Goal: Communication & Community: Answer question/provide support

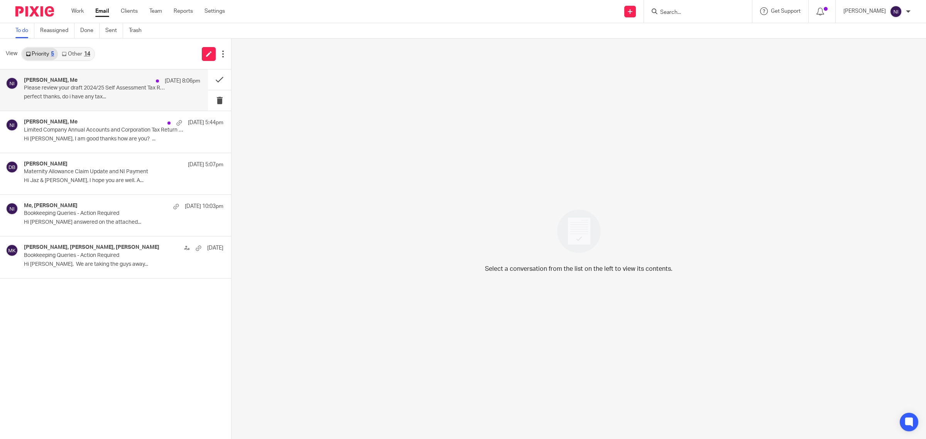
click at [129, 75] on div "Sulaiman Aqeel, Me 17 Sep 8:06pm Please review your draft 2024/25 Self Assessme…" at bounding box center [104, 89] width 208 height 41
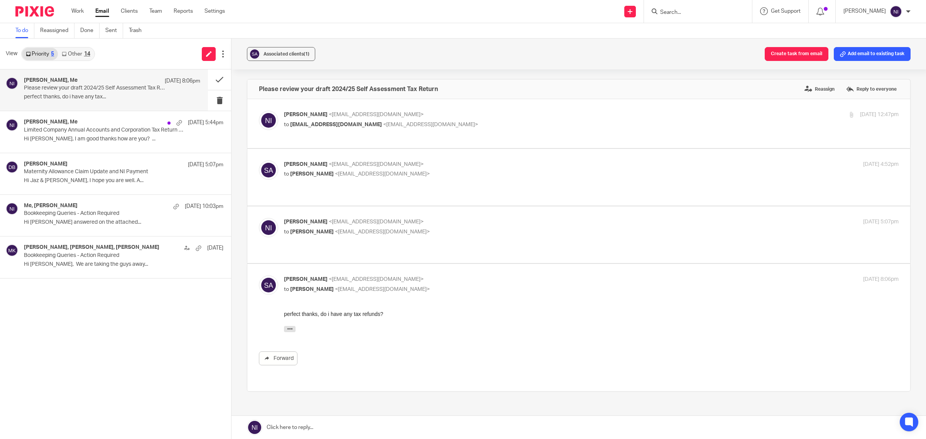
click at [450, 215] on label at bounding box center [578, 235] width 663 height 57
click at [259, 218] on input "checkbox" at bounding box center [259, 218] width 0 height 0
checkbox input "true"
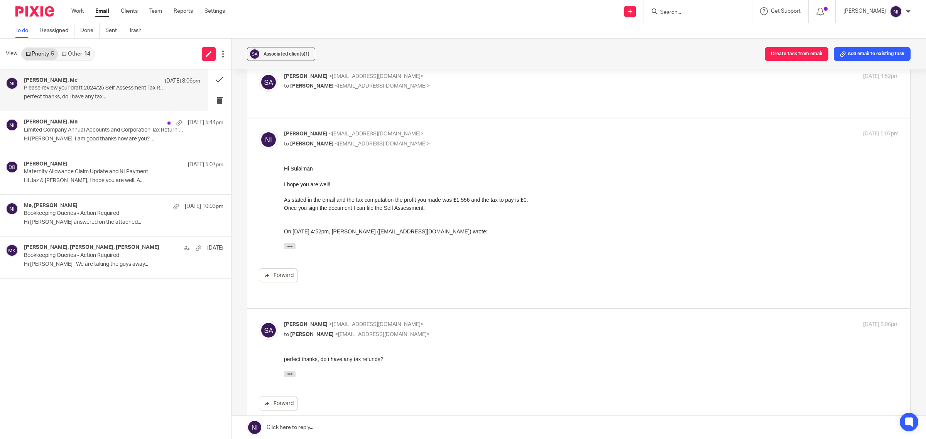
scroll to position [97, 0]
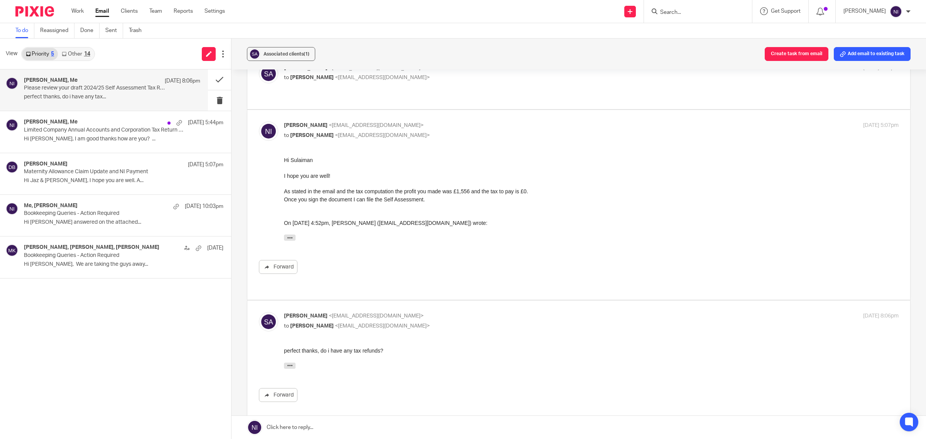
click at [91, 54] on link "Other 14" at bounding box center [76, 54] width 36 height 12
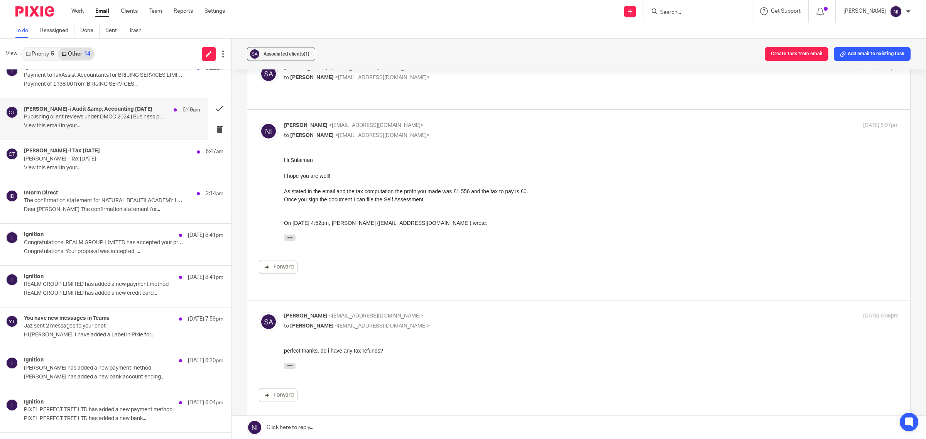
scroll to position [0, 0]
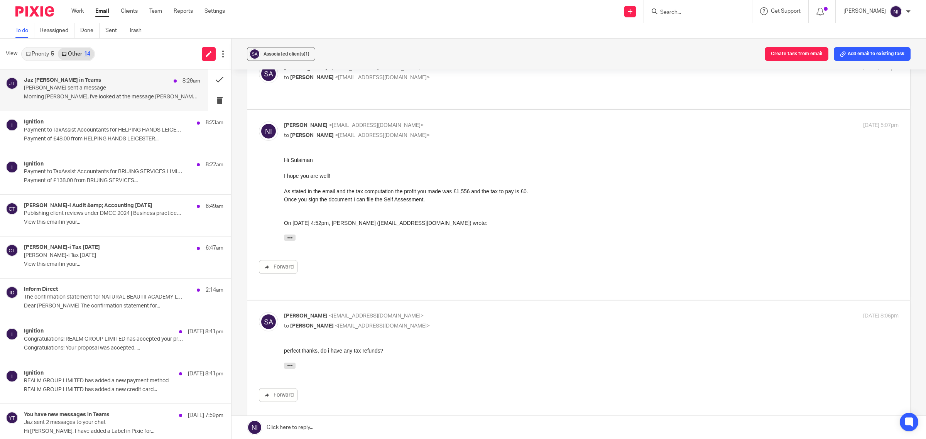
click at [116, 95] on p "Morning Naeem, i've looked at the message Matt..." at bounding box center [112, 97] width 176 height 7
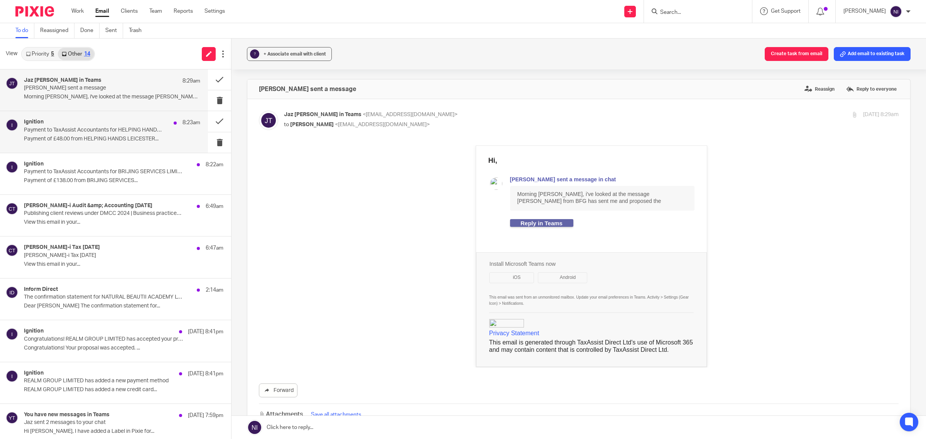
click at [111, 124] on div "Ignition 8:23am" at bounding box center [112, 123] width 176 height 8
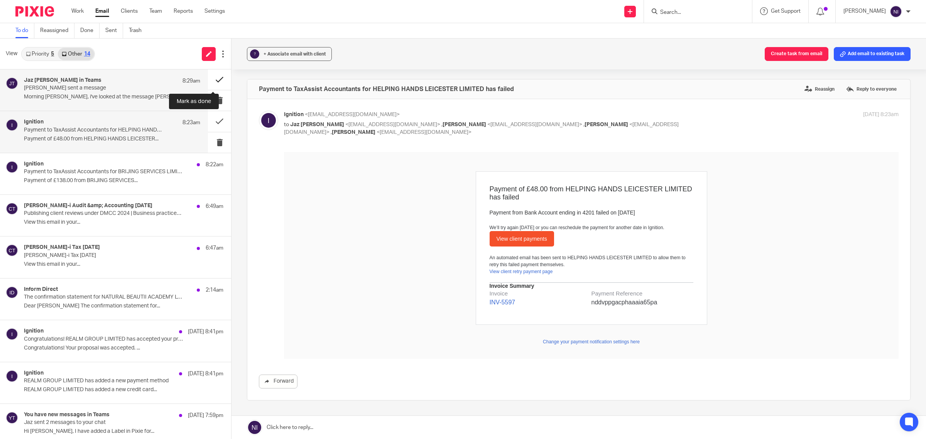
click at [215, 78] on button at bounding box center [219, 79] width 23 height 20
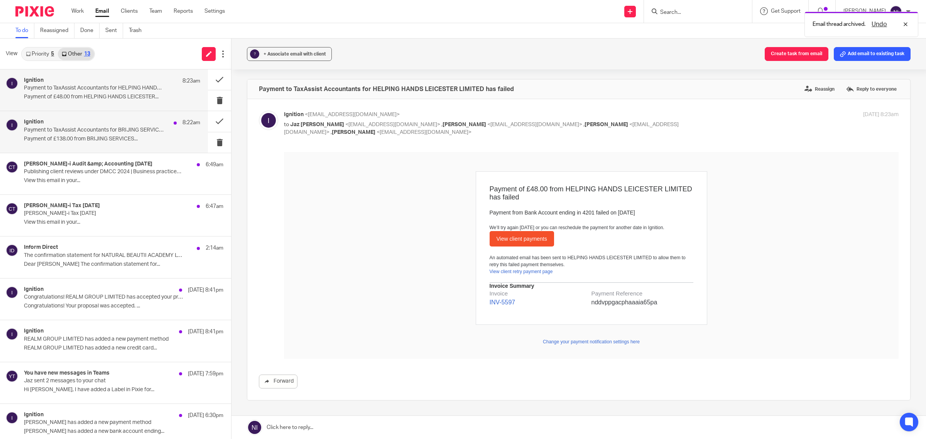
click at [112, 145] on div "Ignition 8:22am Payment to TaxAssist Accountants for BRIJING SERVICES LIMITED h…" at bounding box center [112, 132] width 176 height 26
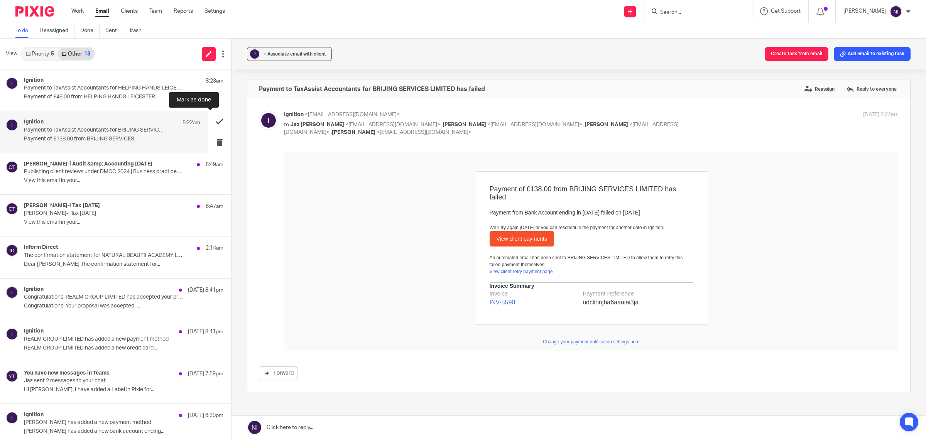
click at [208, 119] on button at bounding box center [219, 121] width 23 height 20
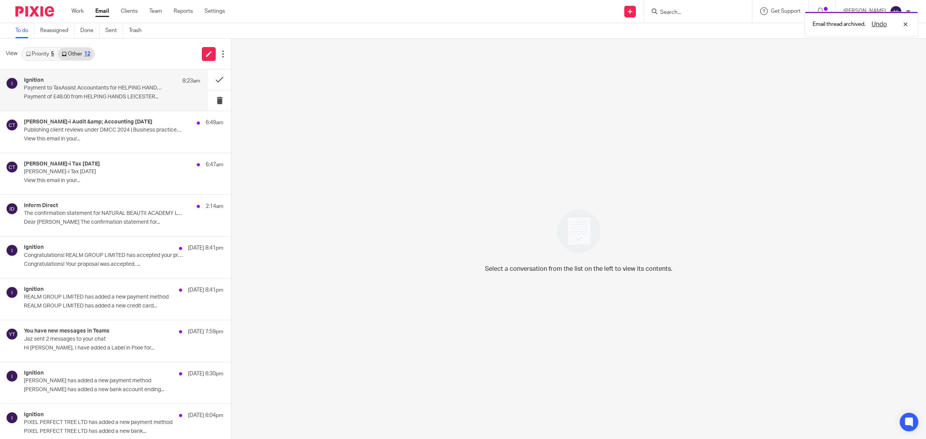
click at [143, 95] on p "Payment of £48.00 from HELPING HANDS LEICESTER..." at bounding box center [112, 97] width 176 height 7
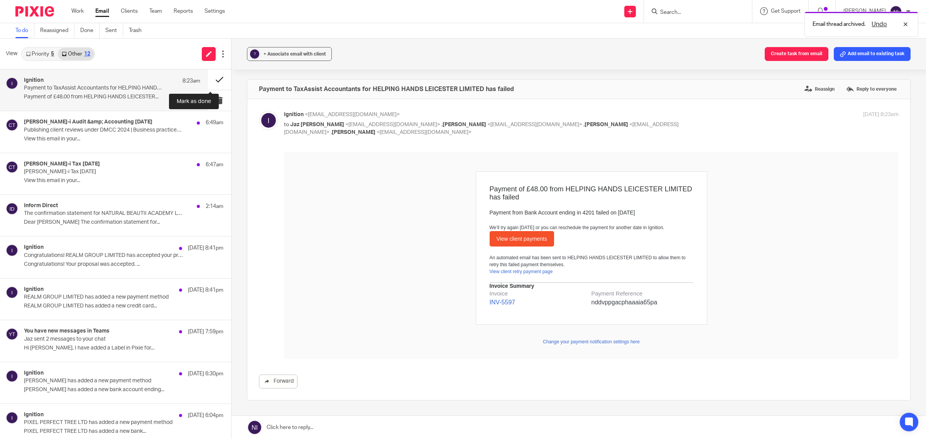
click at [208, 82] on button at bounding box center [219, 79] width 23 height 20
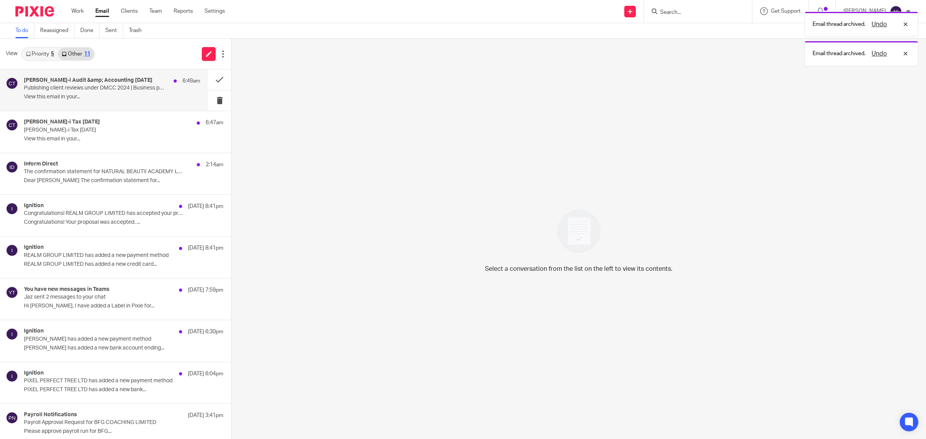
click at [147, 98] on p "View this email in your..." at bounding box center [112, 97] width 176 height 7
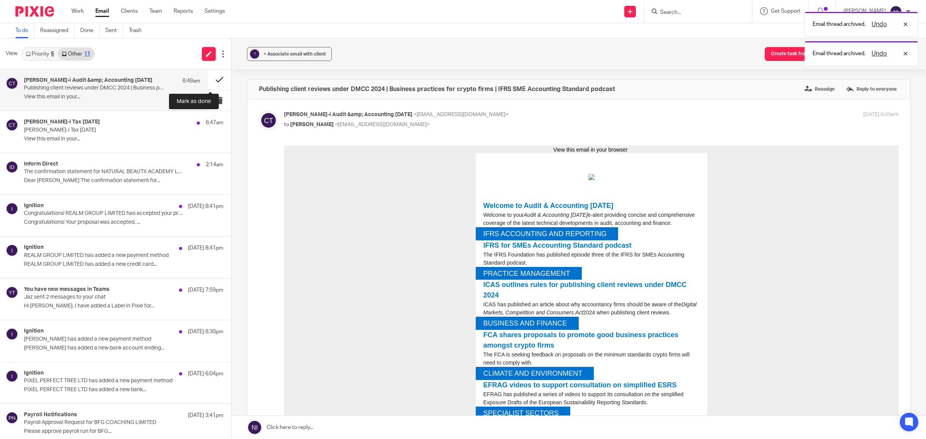
click at [208, 78] on button at bounding box center [219, 79] width 23 height 20
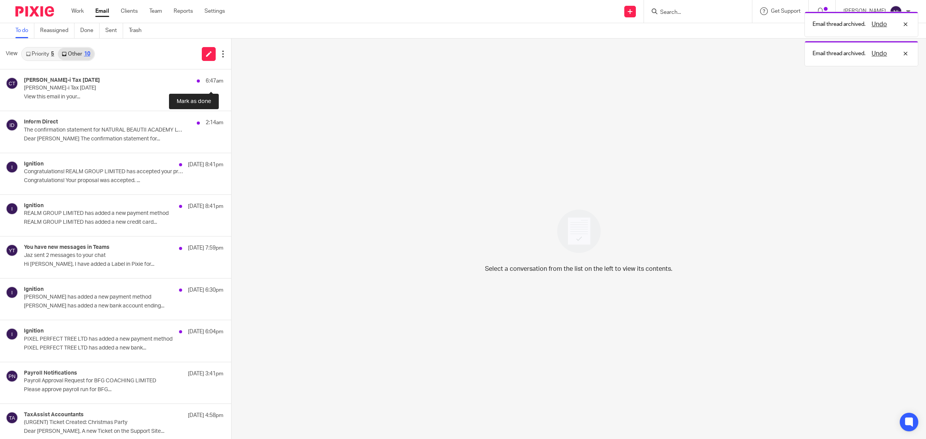
click at [231, 78] on button at bounding box center [234, 79] width 6 height 20
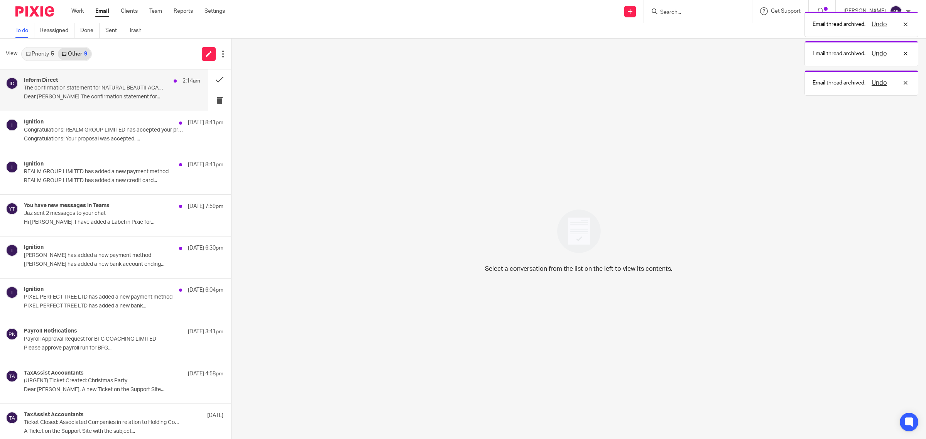
click at [165, 87] on div "Inform Direct 2:14am The confirmation statement for NATURAL BEAUTII ACADEMY LTD…" at bounding box center [112, 90] width 176 height 26
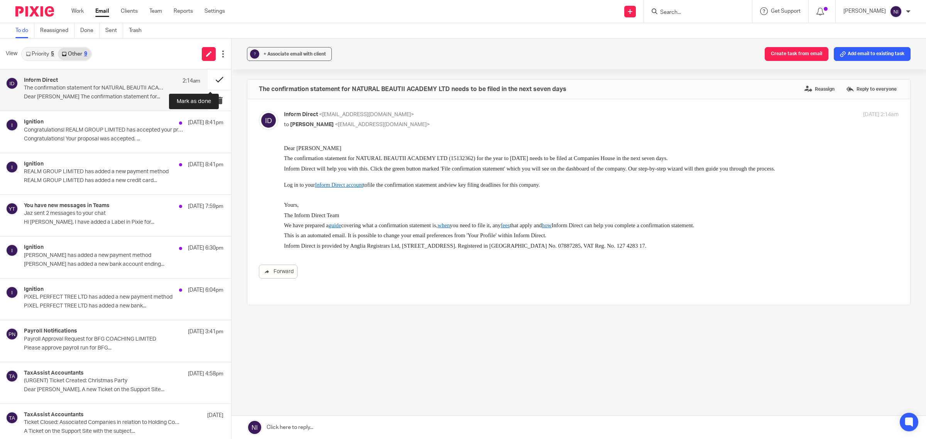
click at [208, 80] on button at bounding box center [219, 79] width 23 height 20
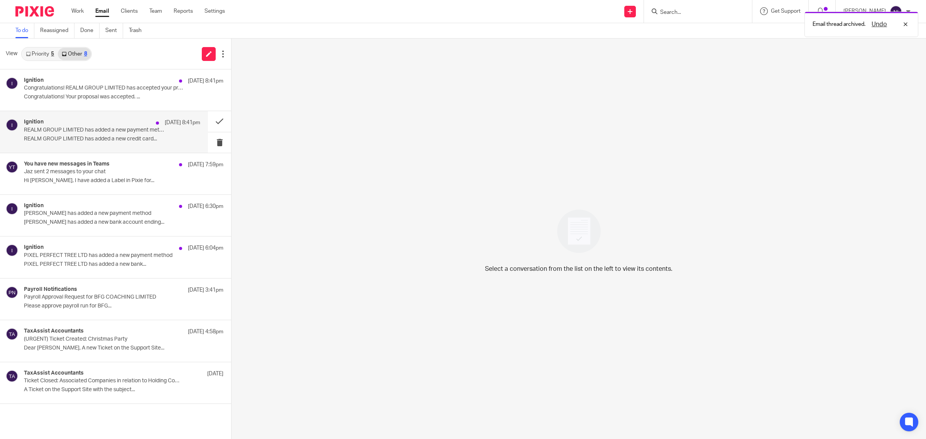
click at [144, 124] on div "Ignition 17 Sep 8:41pm" at bounding box center [112, 123] width 176 height 8
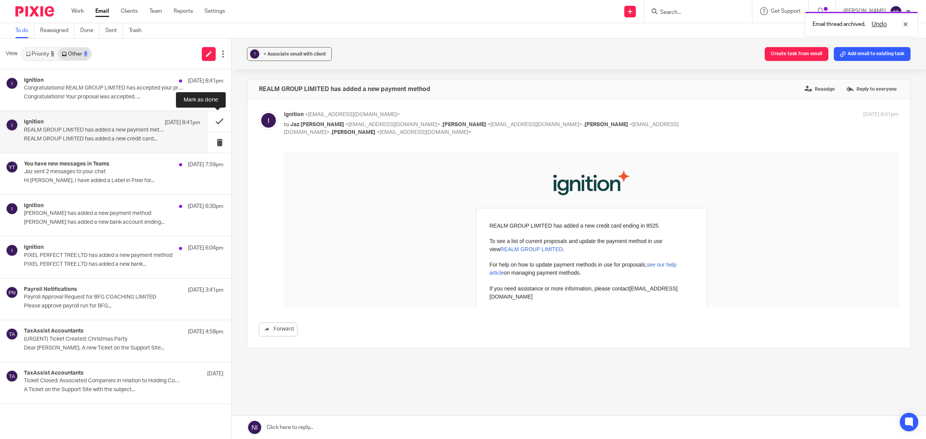
click at [212, 119] on button at bounding box center [219, 121] width 23 height 20
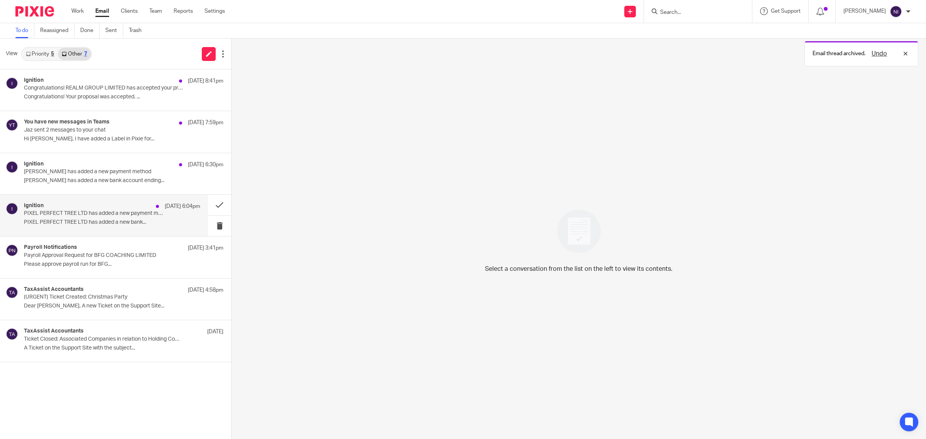
click at [155, 208] on div "17 Sep 6:04pm" at bounding box center [176, 207] width 48 height 8
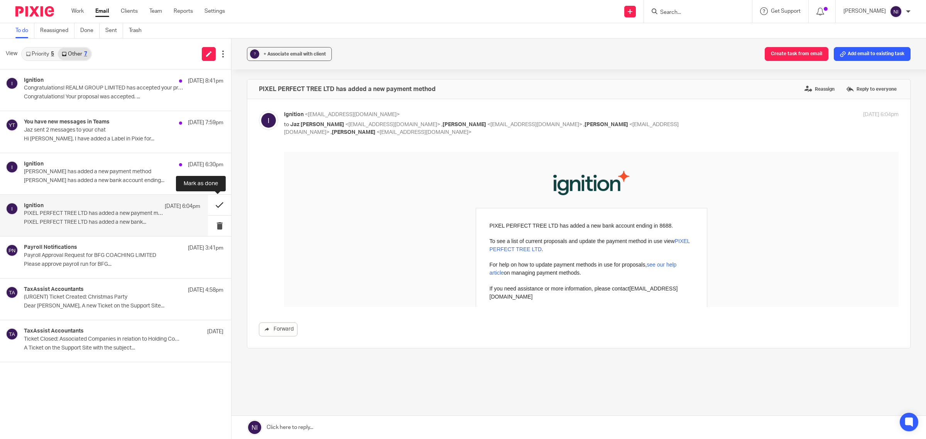
click at [218, 203] on button at bounding box center [219, 205] width 23 height 20
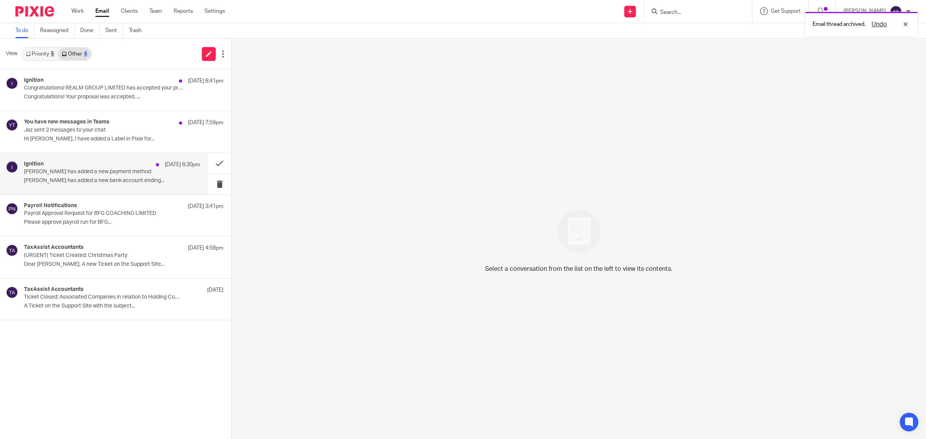
click at [155, 184] on p "Helen Webb has added a new bank account ending..." at bounding box center [112, 181] width 176 height 7
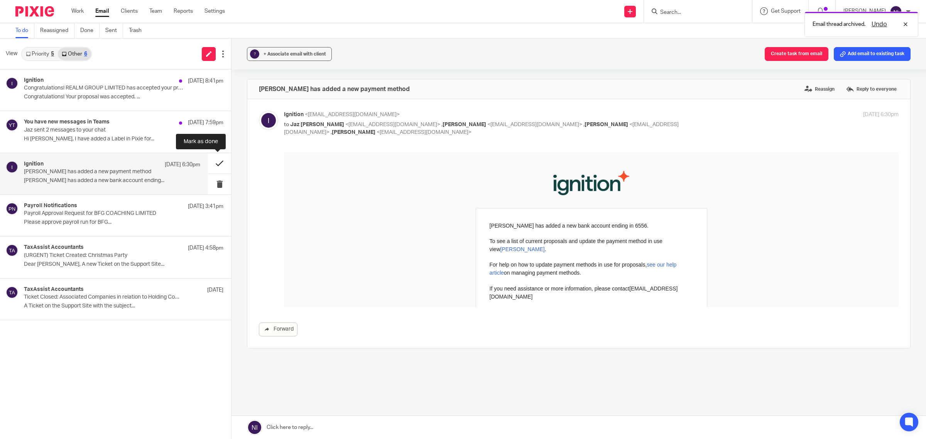
click at [213, 163] on button at bounding box center [219, 163] width 23 height 20
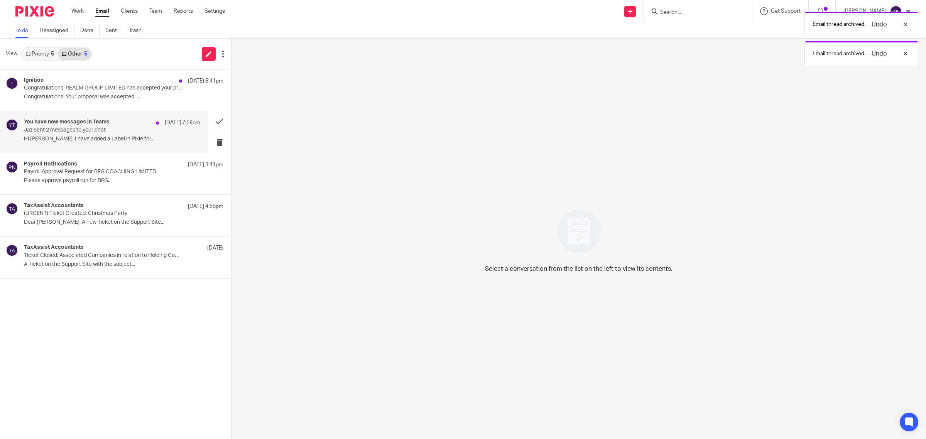
click at [144, 142] on p "Hi Punit, I have added a Label in Pixie for..." at bounding box center [112, 139] width 176 height 7
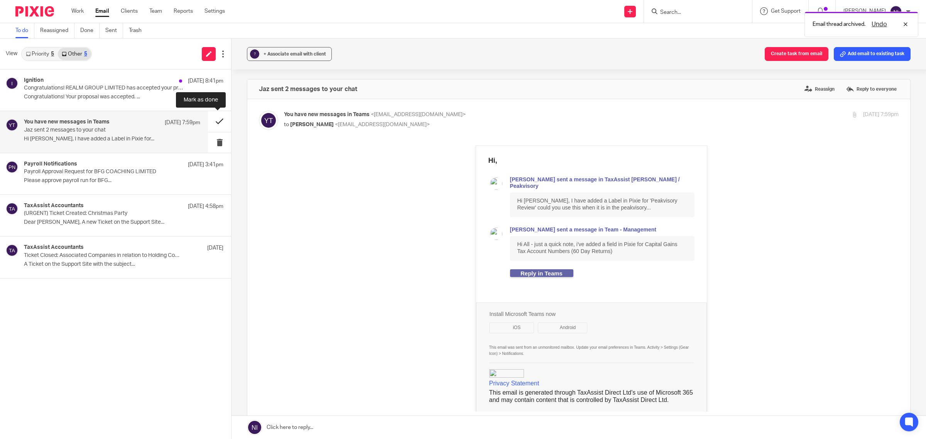
click at [213, 120] on button at bounding box center [219, 121] width 23 height 20
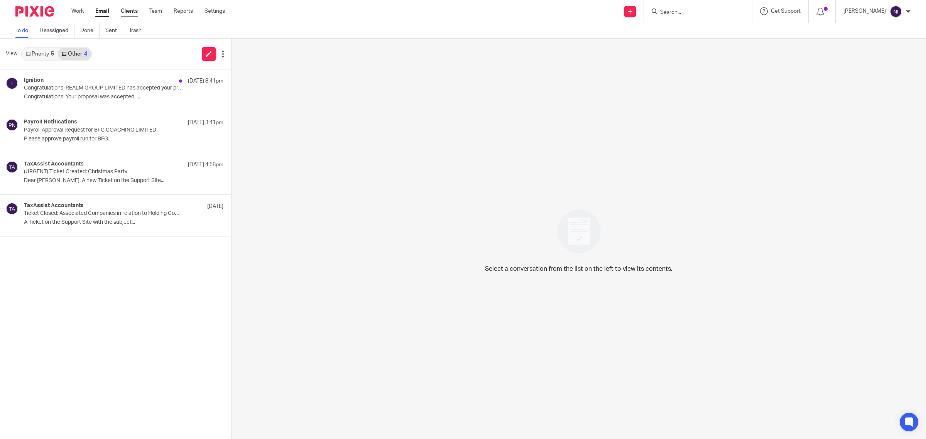
click at [127, 13] on link "Clients" at bounding box center [129, 11] width 17 height 8
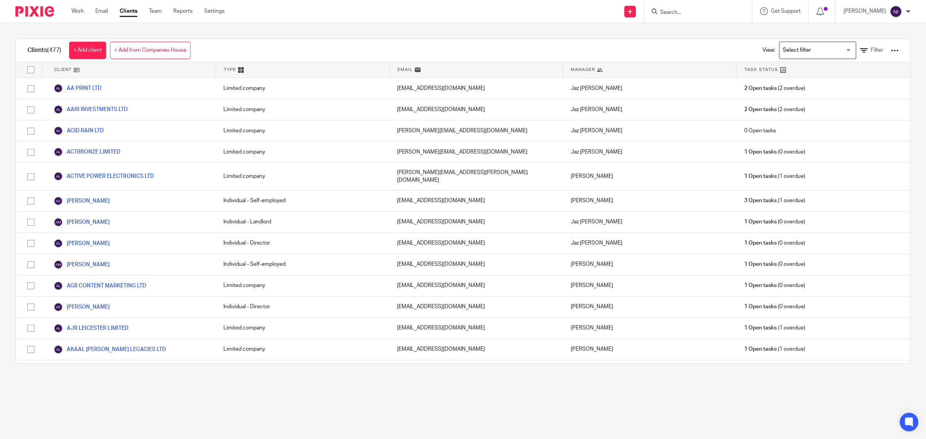
click at [672, 11] on input "Search" at bounding box center [694, 12] width 69 height 7
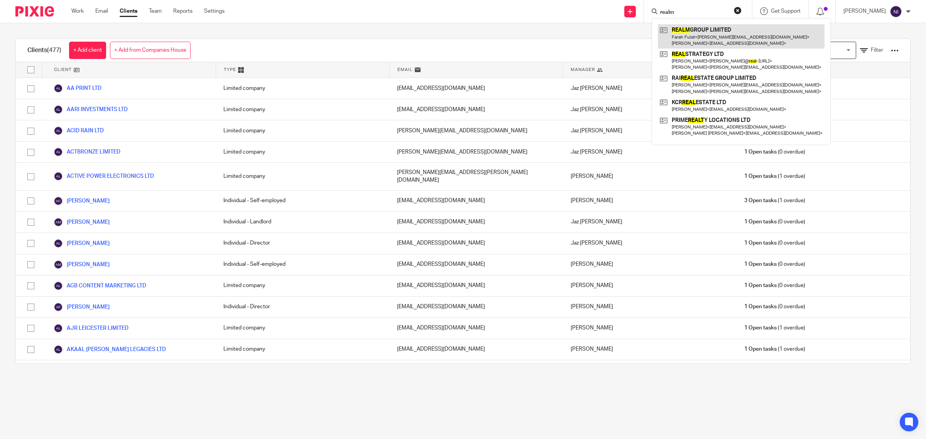
type input "realm"
click at [699, 36] on link at bounding box center [741, 36] width 167 height 24
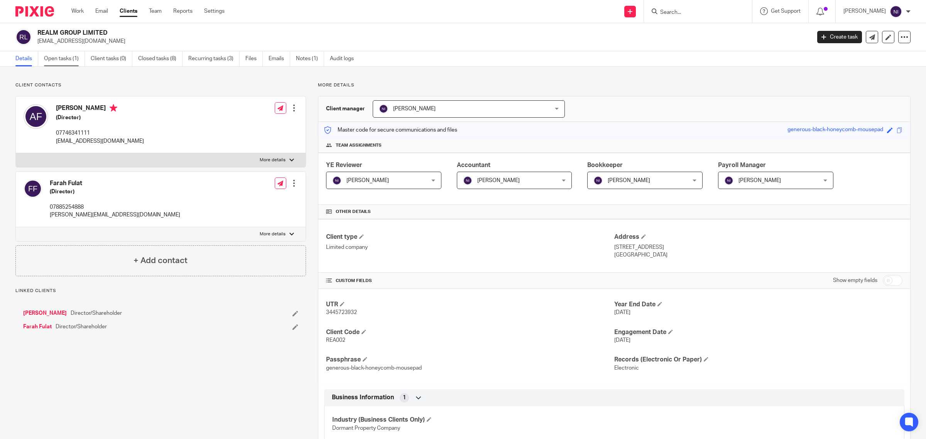
click at [58, 57] on link "Open tasks (1)" at bounding box center [64, 58] width 41 height 15
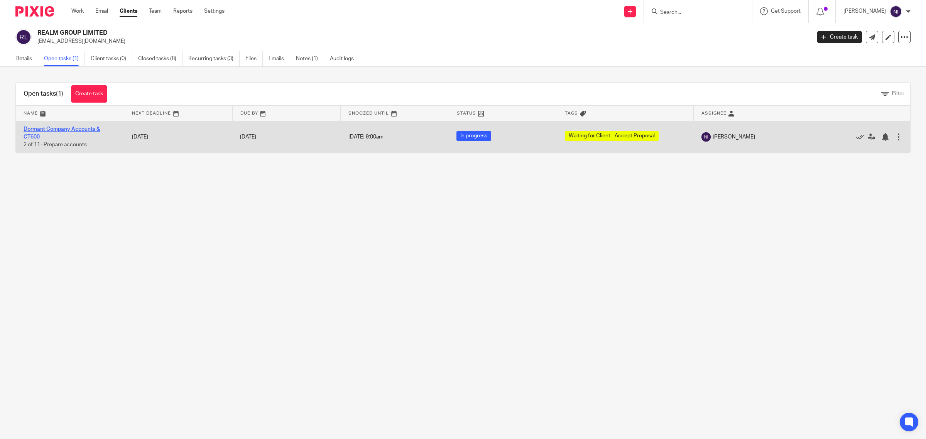
click at [57, 128] on link "Dormant Company Accounts & CT600" at bounding box center [62, 133] width 76 height 13
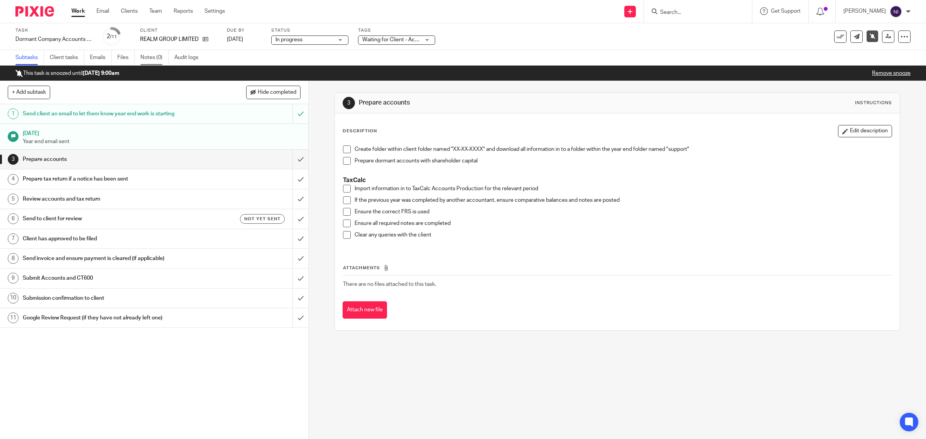
click at [152, 60] on link "Notes (0)" at bounding box center [155, 57] width 28 height 15
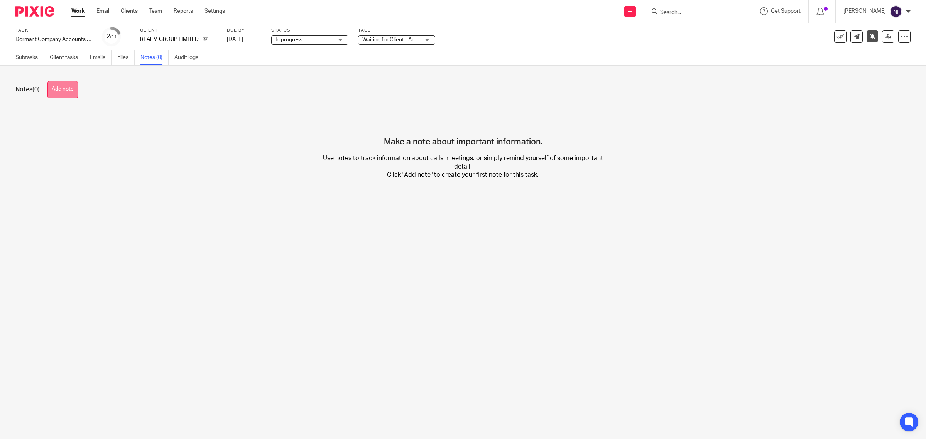
click at [56, 90] on button "Add note" at bounding box center [62, 89] width 30 height 17
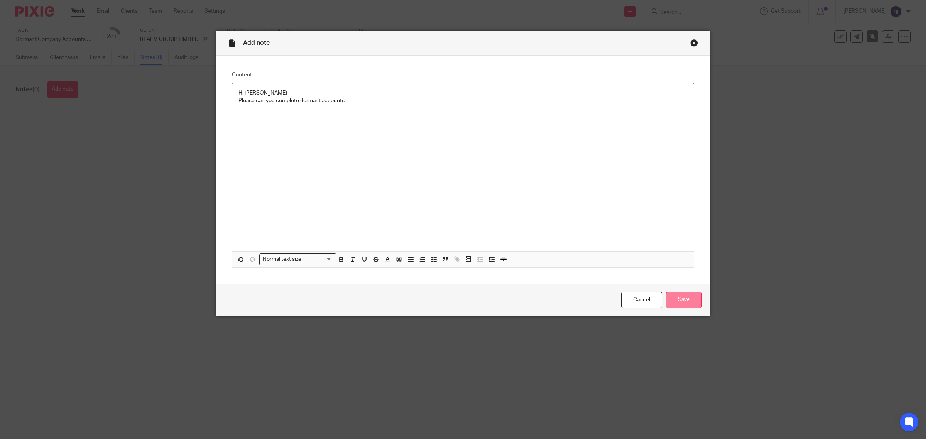
click at [673, 298] on input "Save" at bounding box center [684, 300] width 36 height 17
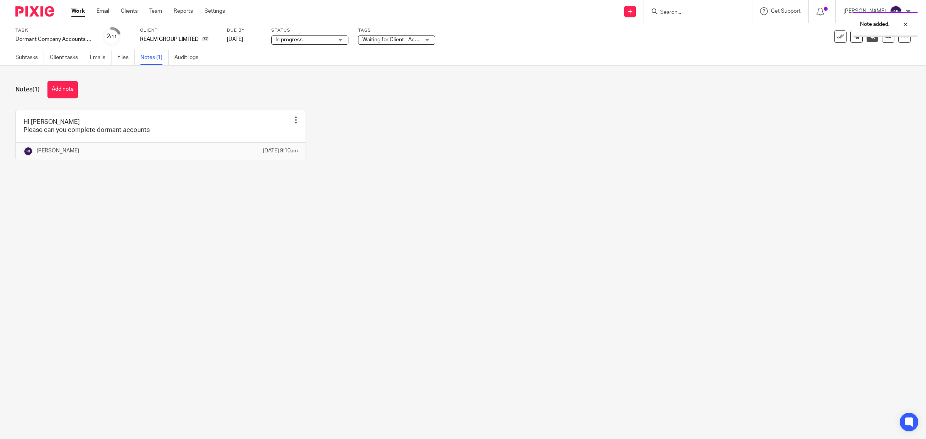
click at [385, 38] on span "Waiting for Client - Accept Proposal" at bounding box center [405, 39] width 86 height 5
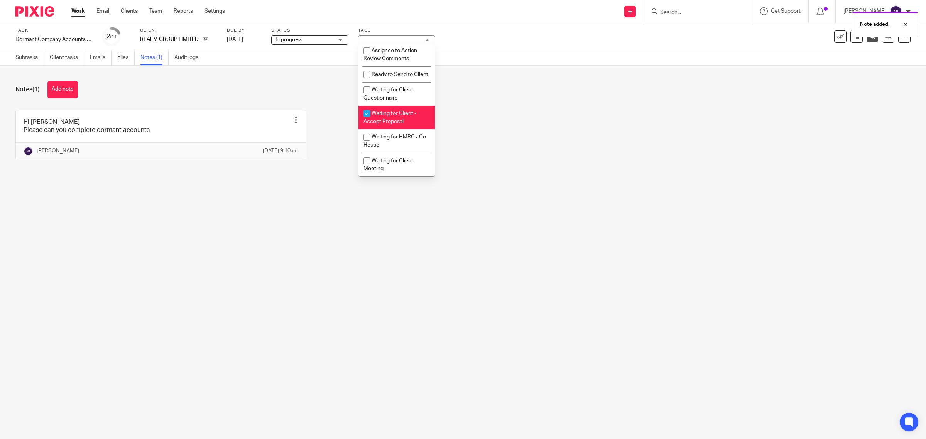
click at [406, 124] on span "Waiting for Client - Accept Proposal" at bounding box center [390, 118] width 53 height 14
checkbox input "false"
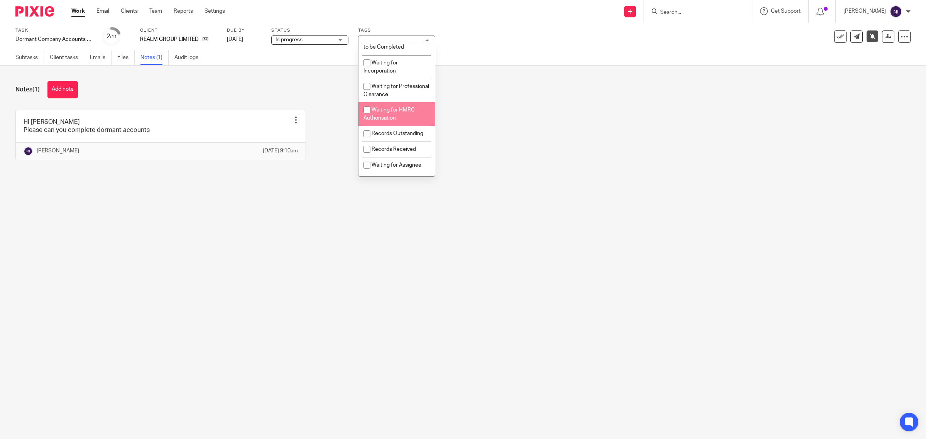
scroll to position [97, 0]
click at [402, 116] on span "Waiting for Assignee" at bounding box center [397, 112] width 50 height 5
checkbox input "true"
click at [393, 100] on span "Records Received" at bounding box center [394, 97] width 44 height 5
checkbox input "true"
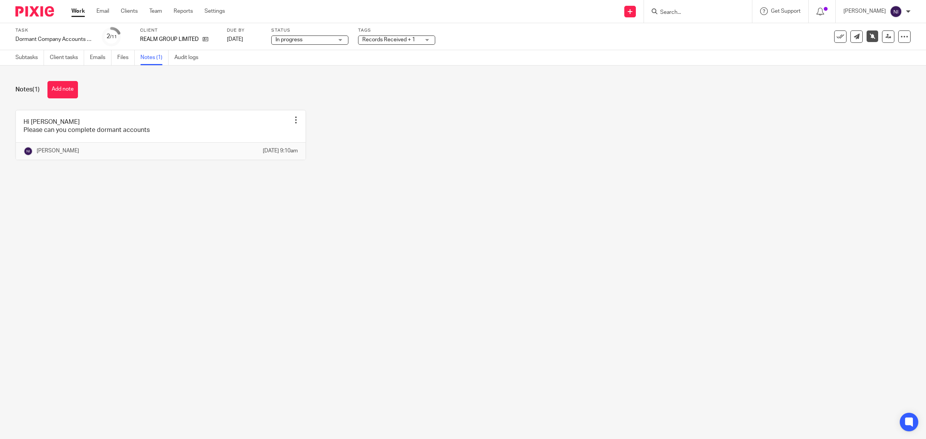
click at [263, 78] on div "Notes (1) Add note Hi Punit Please can you complete dormant accounts Edit note …" at bounding box center [463, 127] width 926 height 122
click at [870, 37] on icon at bounding box center [873, 36] width 6 height 6
click at [434, 37] on div "Records Received + 1" at bounding box center [396, 40] width 77 height 9
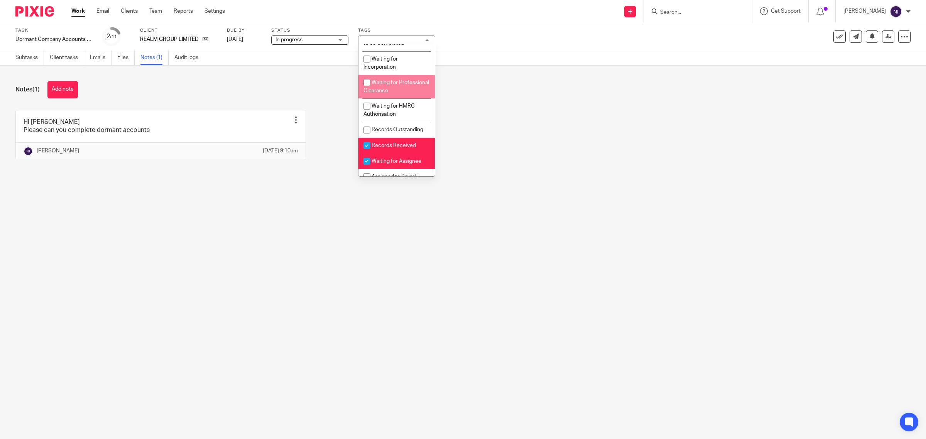
scroll to position [97, 0]
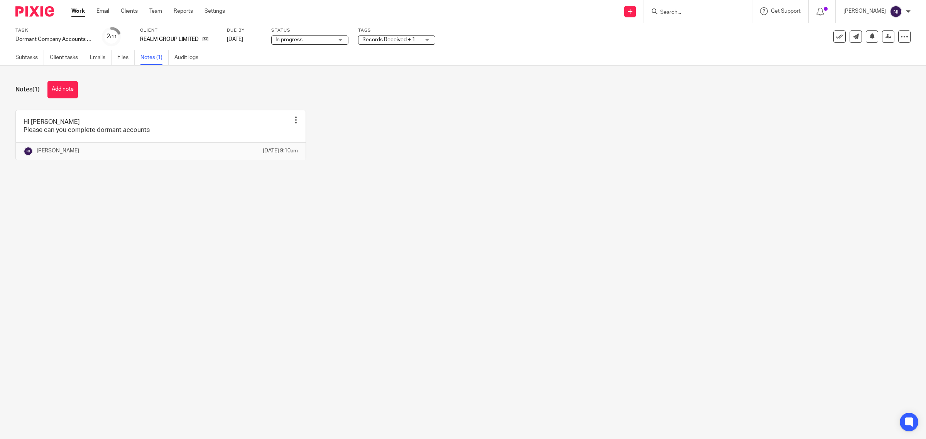
click at [612, 141] on div "Hi Punit Please can you complete dormant accounts Edit note Delete note Naeem I…" at bounding box center [457, 141] width 908 height 62
click at [262, 39] on link "[DATE]" at bounding box center [244, 40] width 35 height 8
click at [396, 151] on div "Hi Punit Please can you complete dormant accounts Edit note Delete note Naeem I…" at bounding box center [457, 141] width 908 height 62
click at [882, 36] on link at bounding box center [888, 36] width 12 height 12
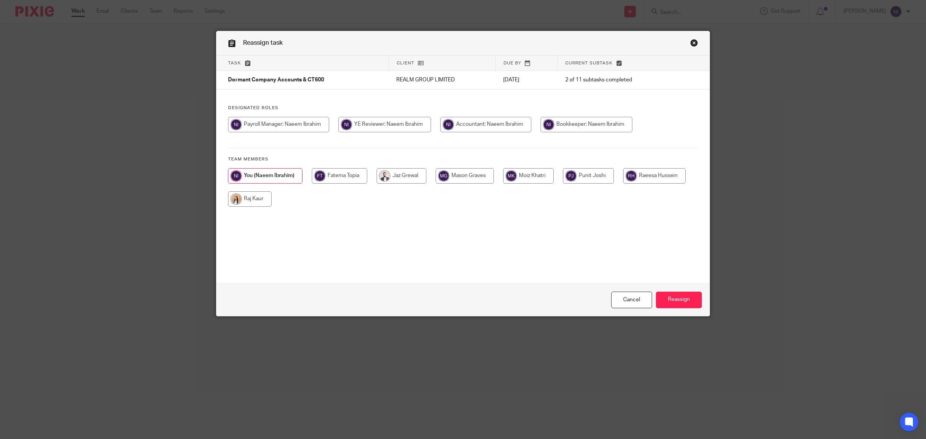
drag, startPoint x: 585, startPoint y: 171, endPoint x: 608, endPoint y: 186, distance: 27.8
click at [585, 171] on input "radio" at bounding box center [588, 175] width 51 height 15
radio input "true"
click at [682, 299] on input "Reassign" at bounding box center [679, 300] width 46 height 17
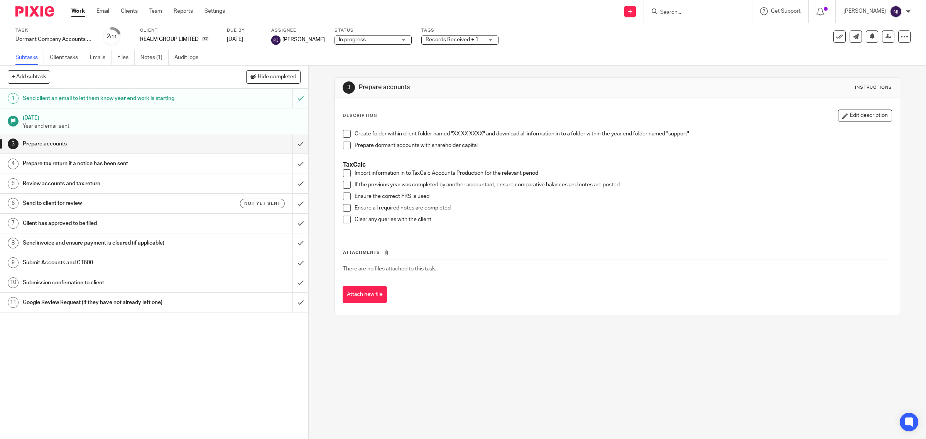
click at [82, 15] on link "Work" at bounding box center [78, 11] width 14 height 8
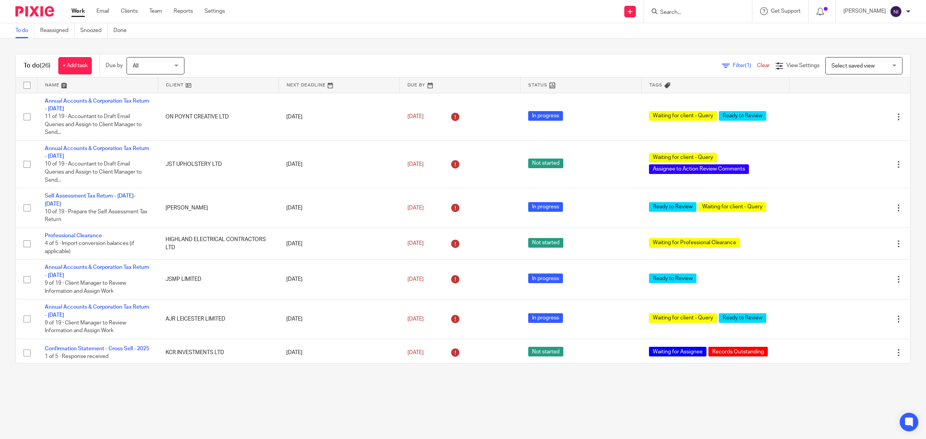
click at [59, 82] on link at bounding box center [97, 85] width 120 height 15
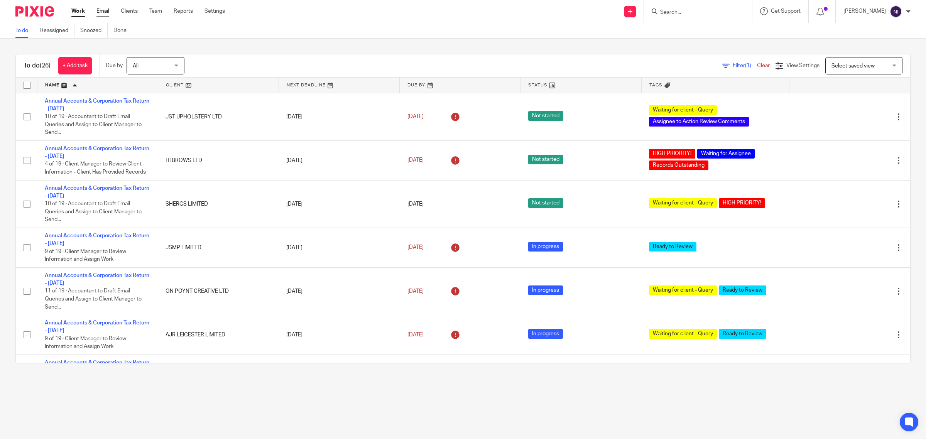
click at [99, 12] on link "Email" at bounding box center [103, 11] width 13 height 8
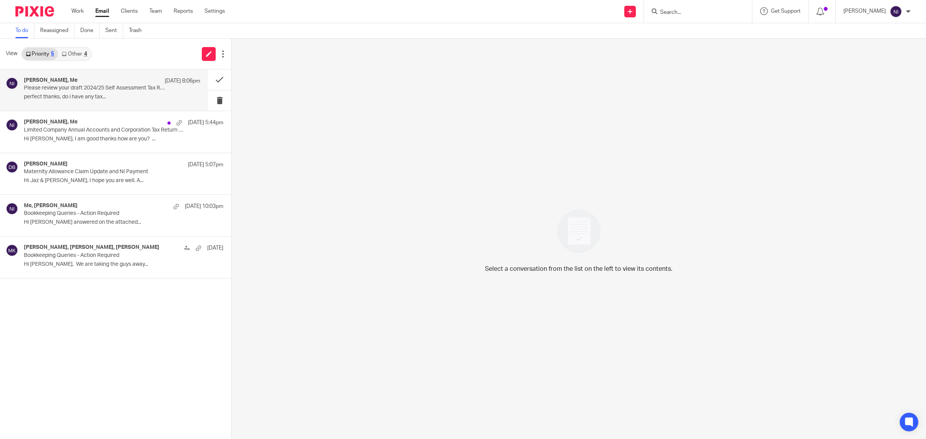
click at [72, 93] on div "Sulaiman Aqeel, Me 17 Sep 8:06pm Please review your draft 2024/25 Self Assessme…" at bounding box center [112, 90] width 176 height 26
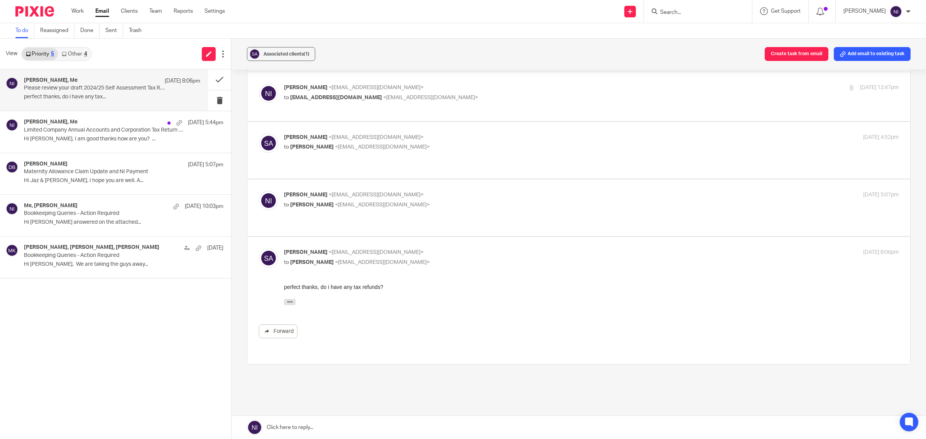
scroll to position [53, 0]
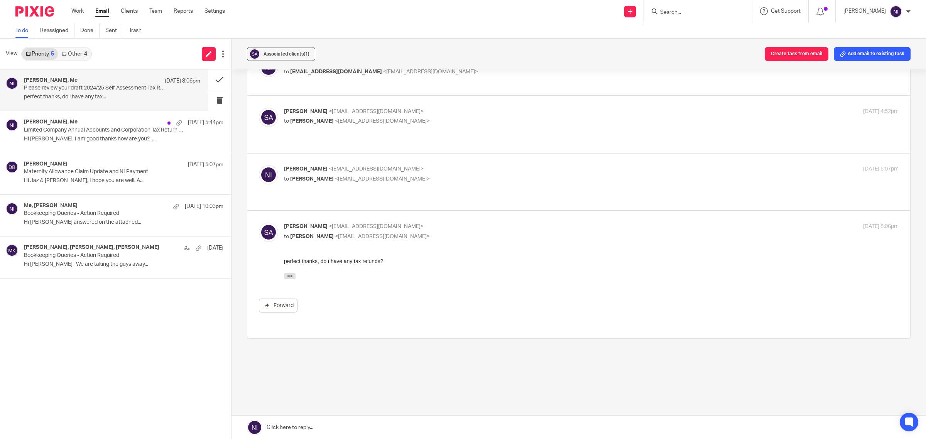
click at [352, 429] on link at bounding box center [579, 427] width 695 height 23
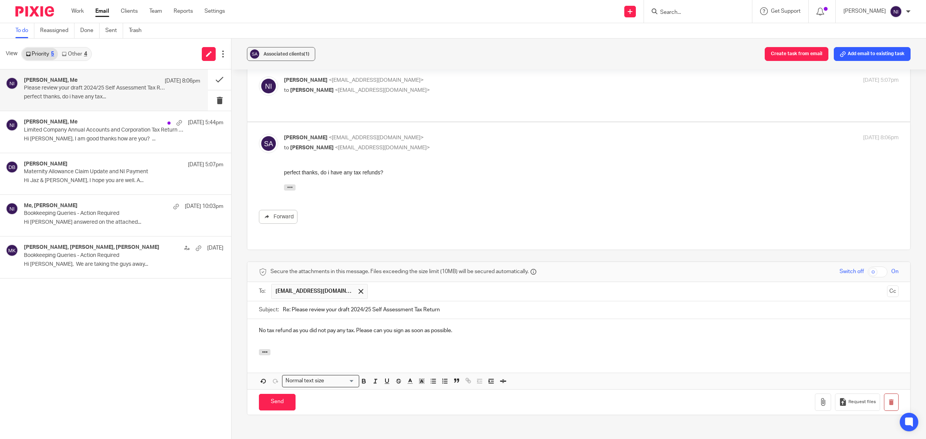
scroll to position [93, 0]
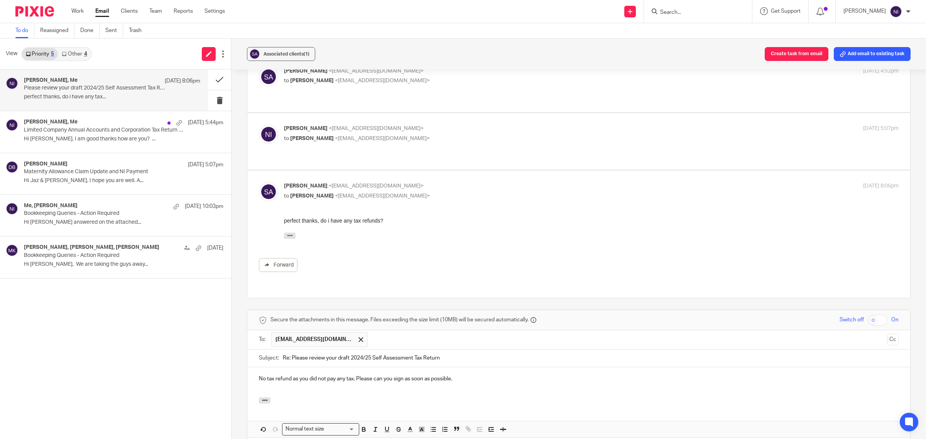
click at [674, 5] on div at bounding box center [698, 11] width 108 height 23
click at [677, 10] on input "Search" at bounding box center [694, 12] width 69 height 7
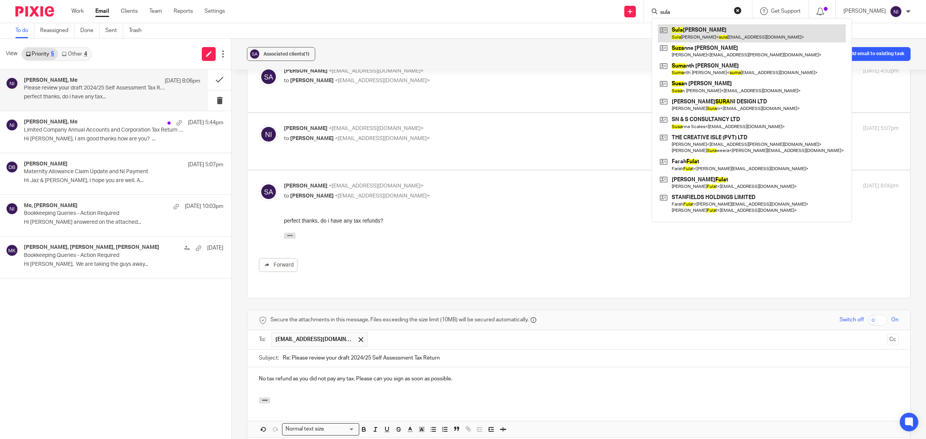
type input "sula"
click at [717, 36] on link at bounding box center [752, 33] width 188 height 18
click at [460, 379] on p "No tax refund as you did not pay any tax. Please can you sign as soon as possib…" at bounding box center [579, 379] width 640 height 8
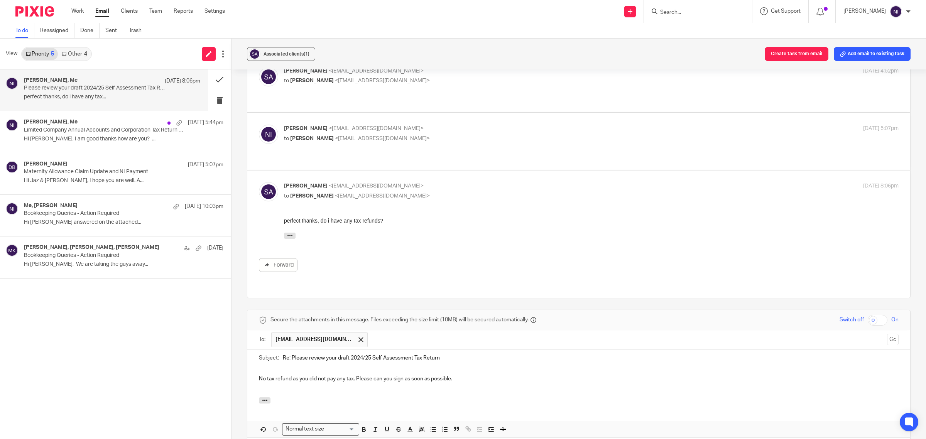
scroll to position [142, 0]
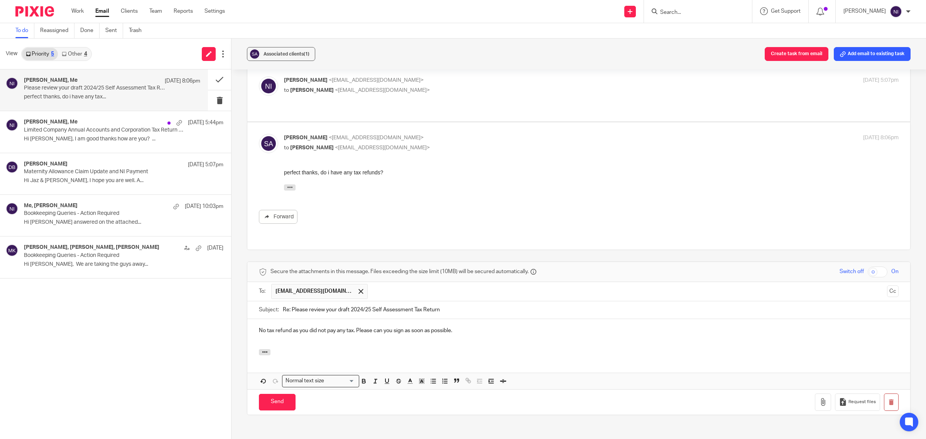
click at [402, 330] on p "No tax refund as you did not pay any tax. Please can you sign as soon as possib…" at bounding box center [579, 331] width 640 height 8
click at [510, 335] on p "No tax refund as you did not pay any tax. Please can you sign the document as s…" at bounding box center [579, 331] width 640 height 8
click at [283, 396] on input "Send" at bounding box center [277, 402] width 37 height 17
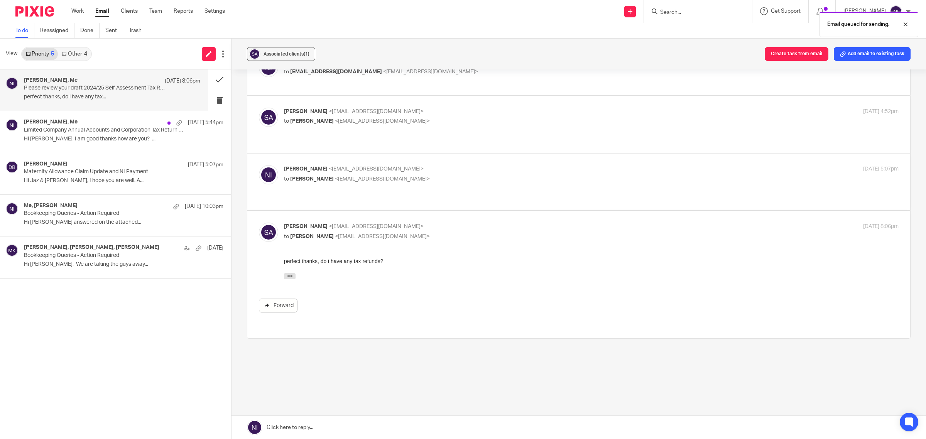
scroll to position [53, 0]
click at [215, 82] on button at bounding box center [219, 79] width 23 height 20
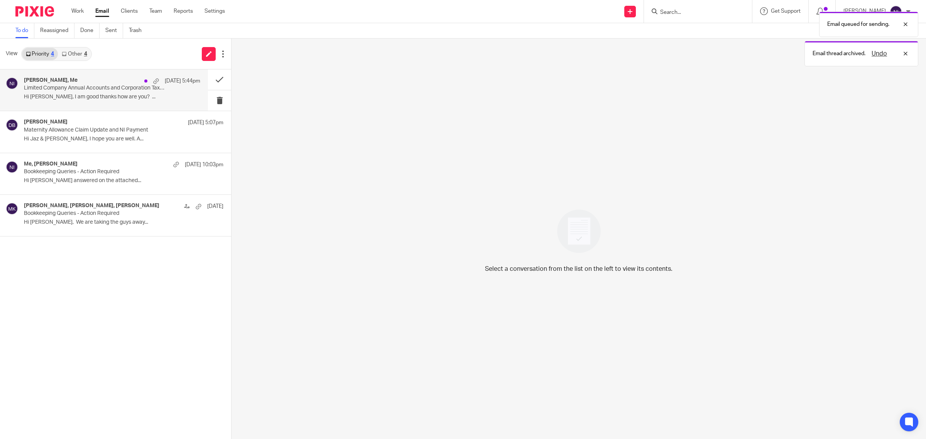
click at [143, 95] on p "Hi Naeem, I am good thanks how are you? ..." at bounding box center [112, 97] width 176 height 7
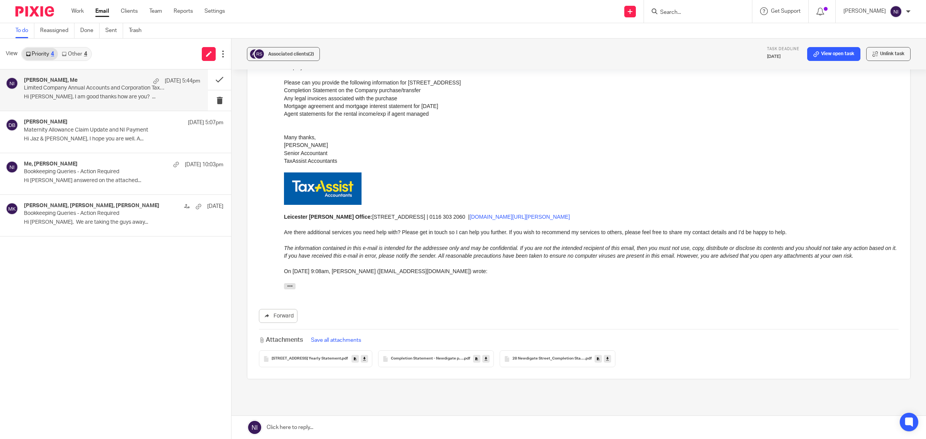
scroll to position [483, 0]
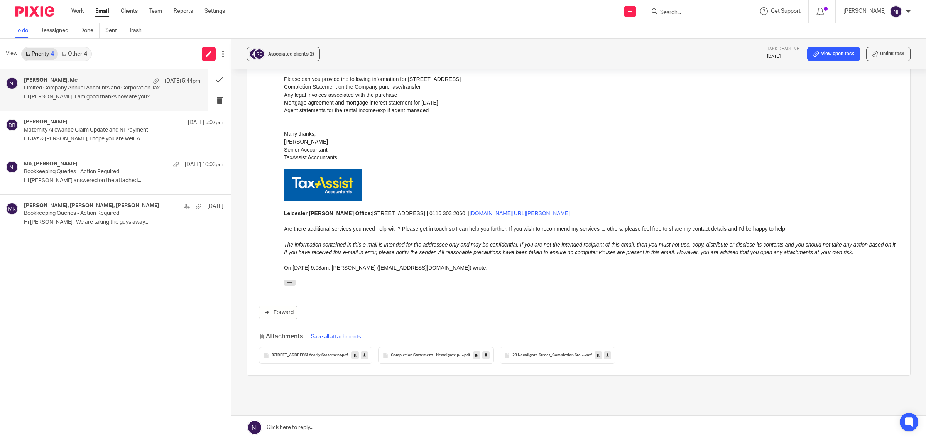
click at [366, 353] on icon at bounding box center [364, 356] width 3 height 6
click at [487, 353] on icon at bounding box center [486, 356] width 3 height 6
click at [607, 353] on icon at bounding box center [607, 356] width 3 height 6
click at [673, 13] on input "Search" at bounding box center [694, 12] width 69 height 7
type input "rishi"
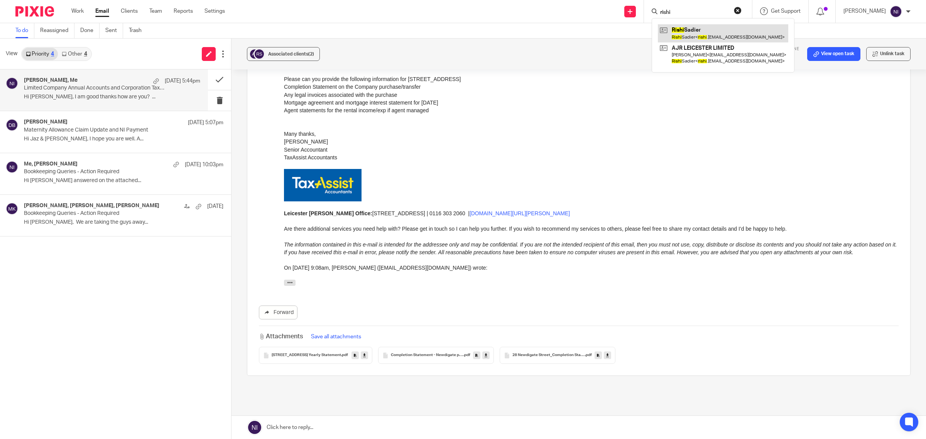
click at [705, 36] on link at bounding box center [723, 33] width 130 height 18
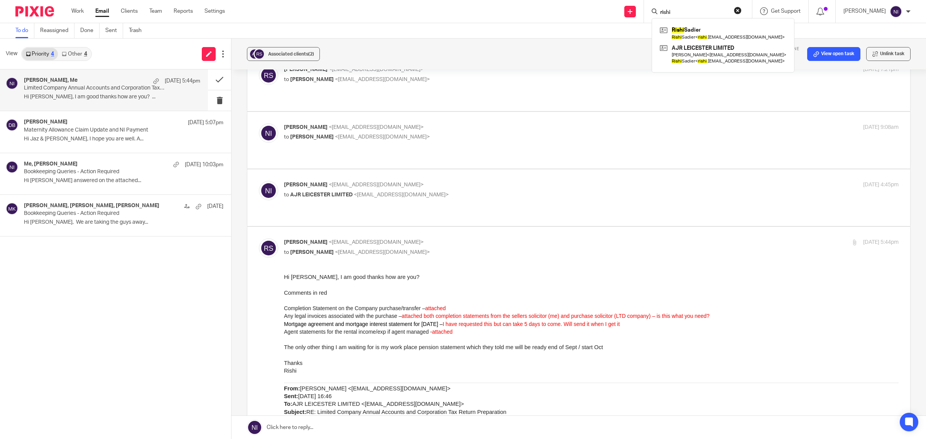
scroll to position [97, 0]
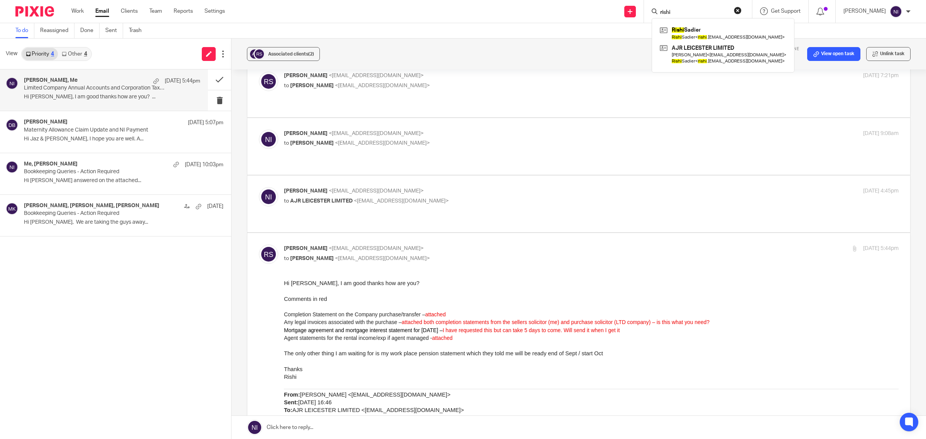
drag, startPoint x: 325, startPoint y: 429, endPoint x: 383, endPoint y: 393, distance: 68.8
click at [325, 429] on link at bounding box center [579, 427] width 695 height 23
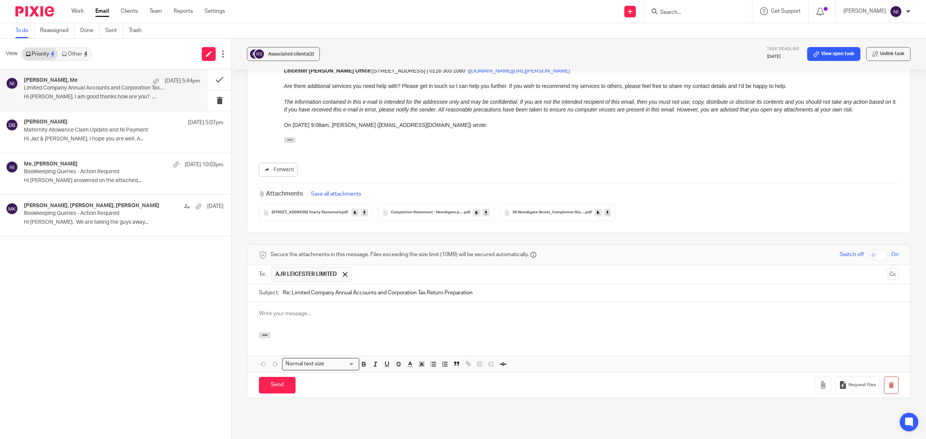
scroll to position [0, 0]
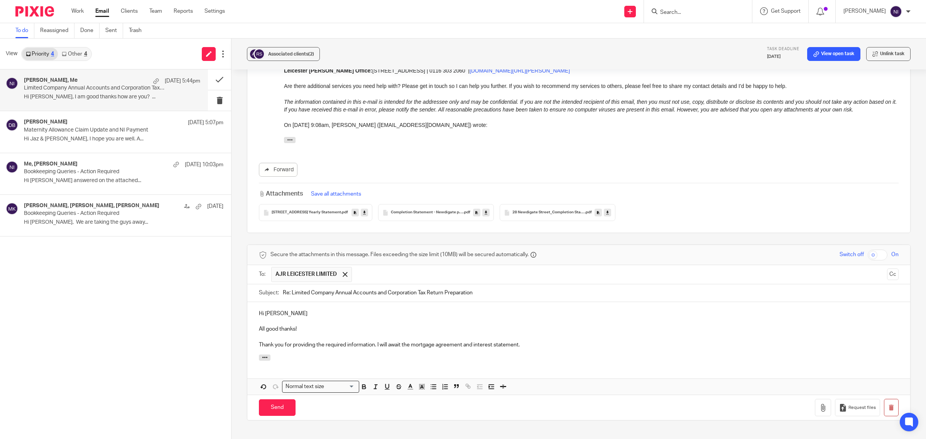
click at [556, 341] on p "Thank you for providing the required information. I will await the mortgage agr…" at bounding box center [579, 345] width 640 height 8
click at [269, 400] on input "Send" at bounding box center [277, 408] width 37 height 17
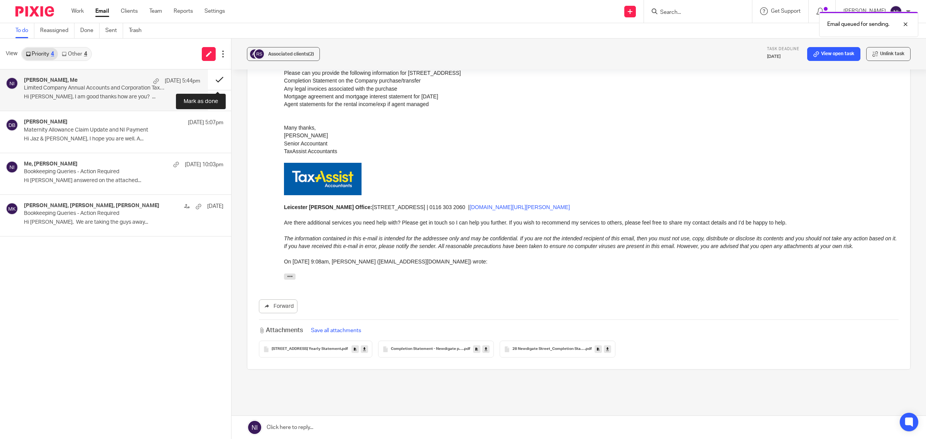
click at [214, 80] on button at bounding box center [219, 79] width 23 height 20
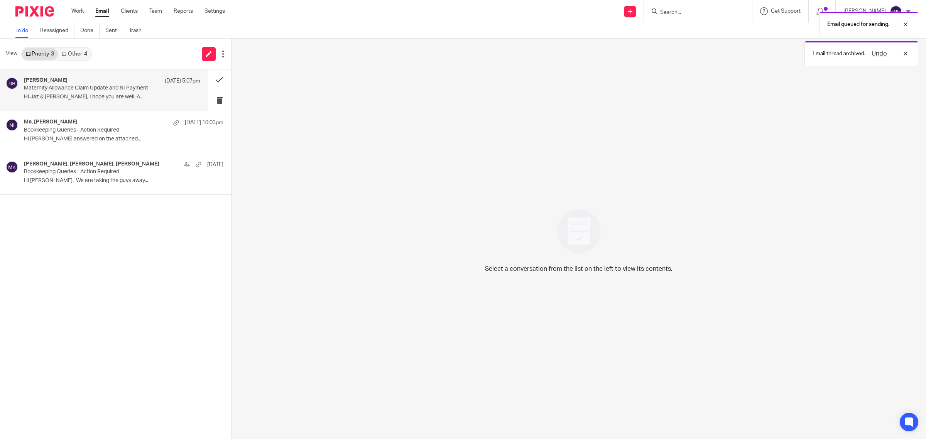
click at [74, 82] on div "Danielle Bansal 17 Sep 5:07pm" at bounding box center [112, 81] width 176 height 8
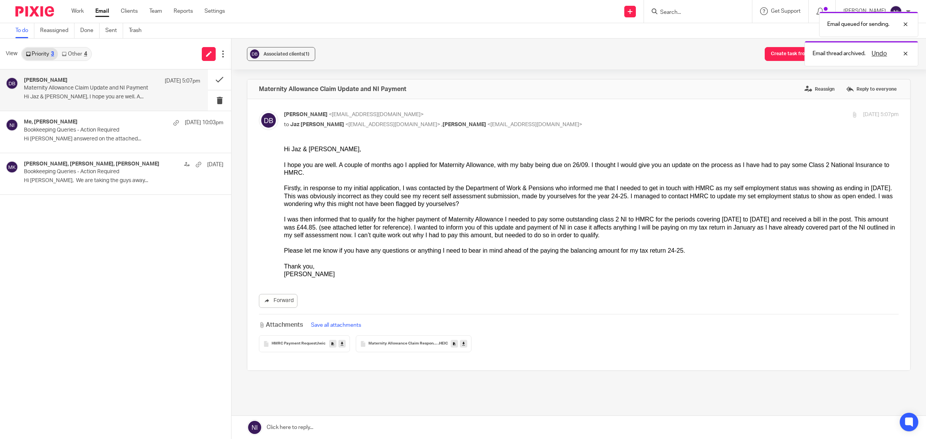
scroll to position [0, 0]
click at [360, 429] on link at bounding box center [579, 427] width 695 height 23
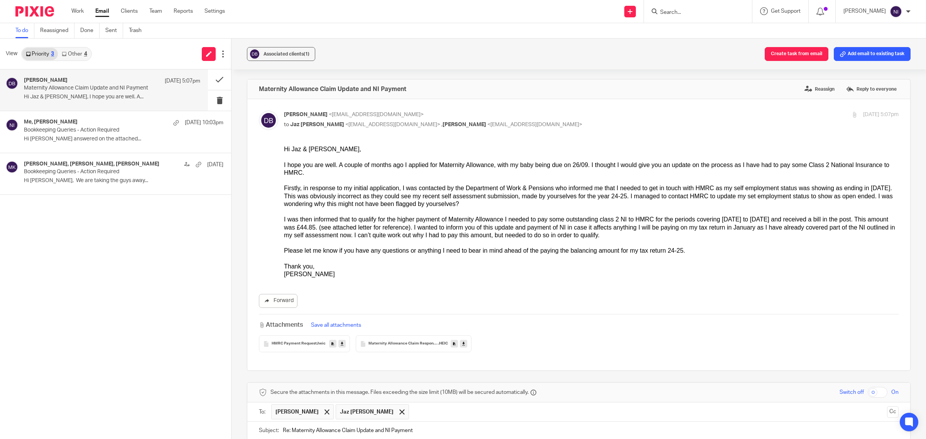
scroll to position [169, 0]
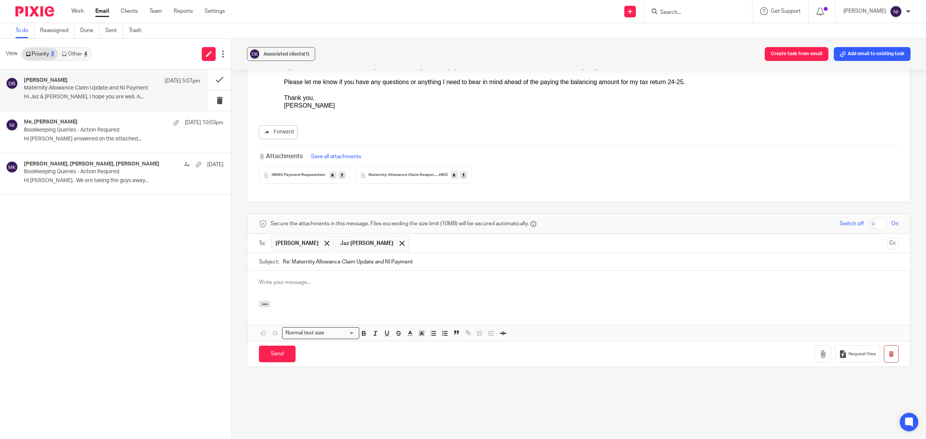
click at [375, 242] on span "Jaz [PERSON_NAME]" at bounding box center [372, 243] width 73 height 15
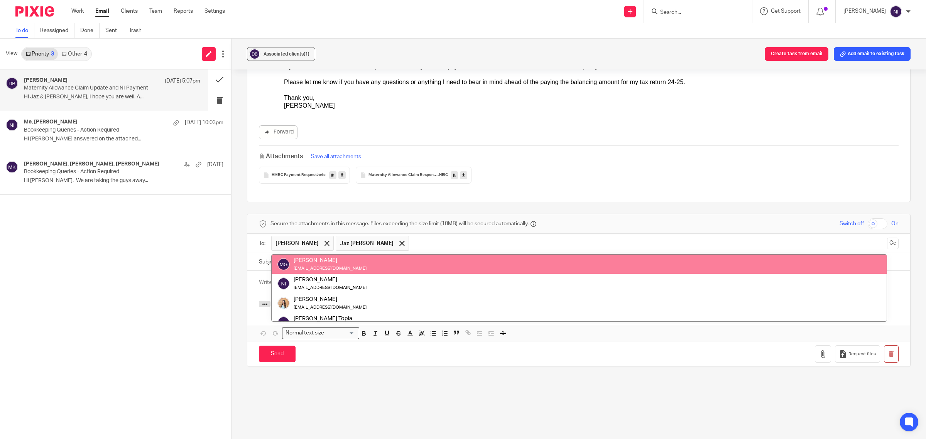
click at [885, 240] on div "To: Danielle Bansal Jaz Grewal Danielle Bansal Jaz Grewal Mason Graves mgraves@…" at bounding box center [578, 243] width 663 height 19
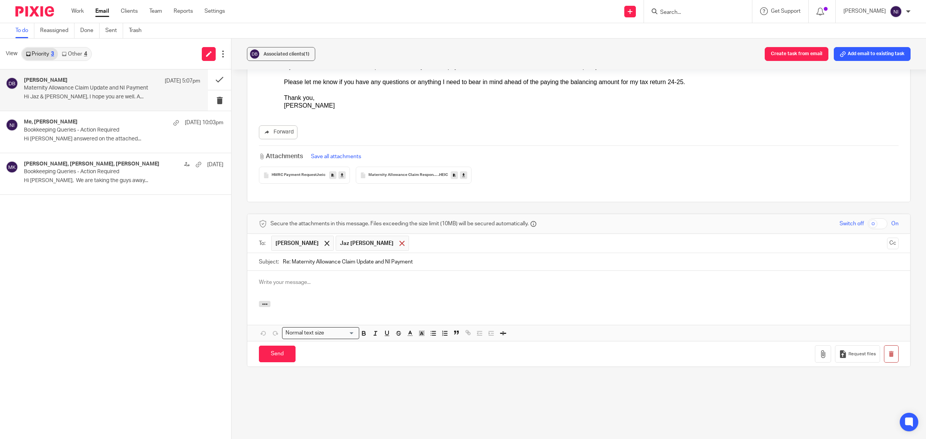
click at [398, 248] on div at bounding box center [402, 244] width 9 height 12
click at [887, 244] on button "Cc" at bounding box center [893, 244] width 12 height 12
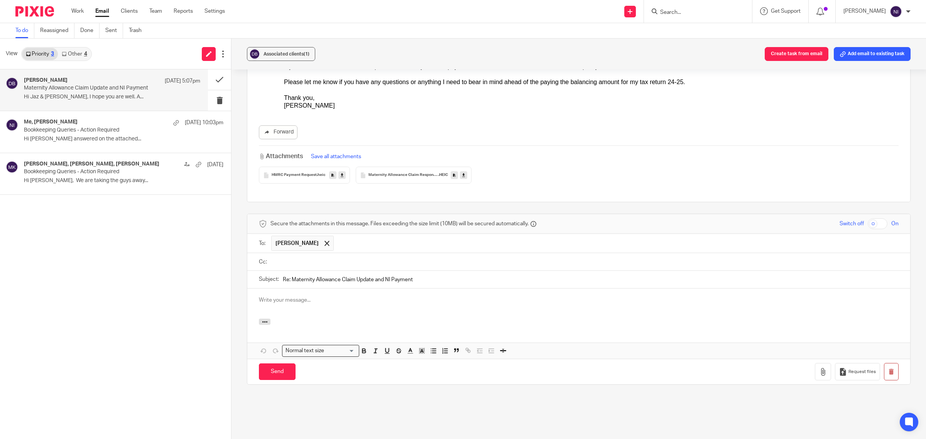
click at [369, 265] on input "text" at bounding box center [584, 261] width 623 height 9
click at [314, 309] on div at bounding box center [578, 305] width 663 height 30
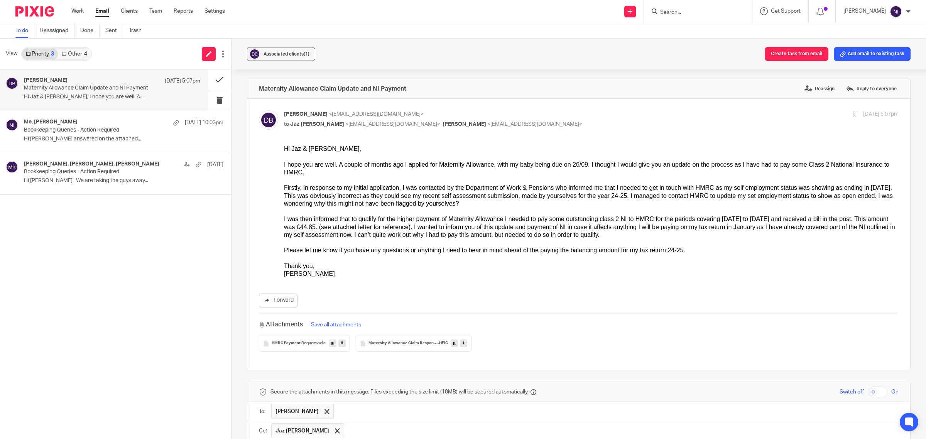
scroll to position [0, 0]
click at [342, 344] on link at bounding box center [342, 344] width 7 height 8
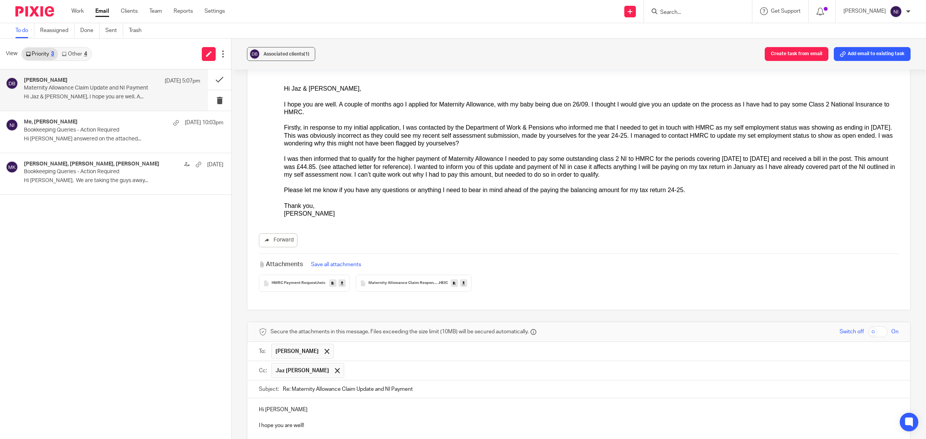
scroll to position [145, 0]
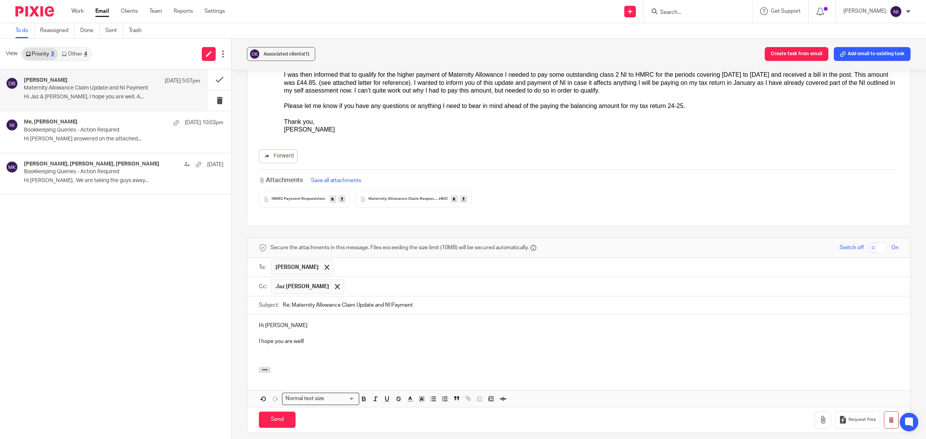
click at [290, 367] on div "Hi Danielle I hope you are well!" at bounding box center [578, 340] width 663 height 53
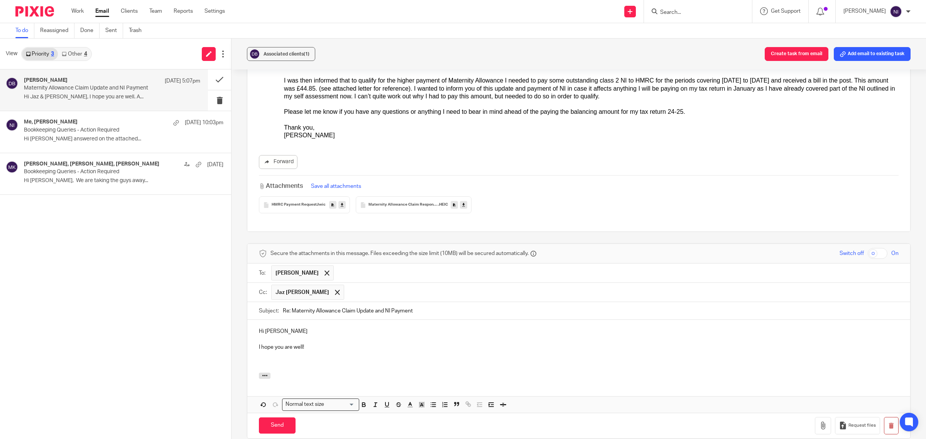
scroll to position [193, 0]
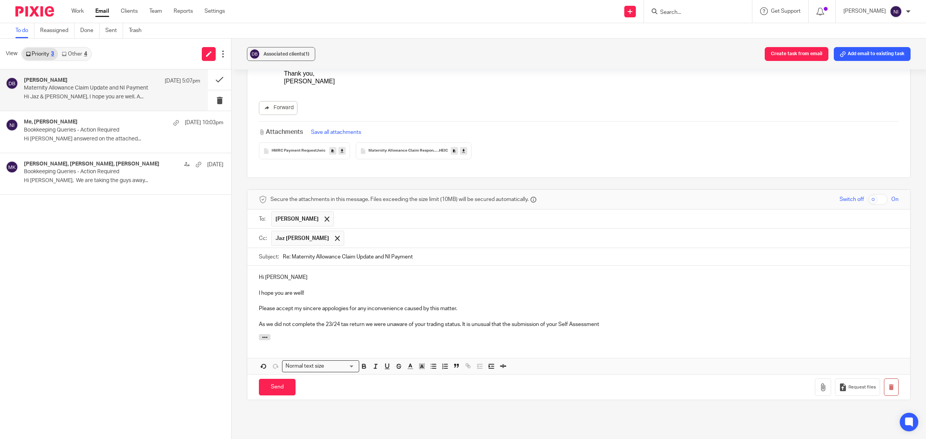
click at [461, 327] on p "As we did not complete the 23/24 tax return we were unaware of your trading sta…" at bounding box center [579, 325] width 640 height 8
click at [657, 327] on p "As we did not complete the 23/24 tax return we were unaware of your trading sta…" at bounding box center [579, 325] width 640 height 8
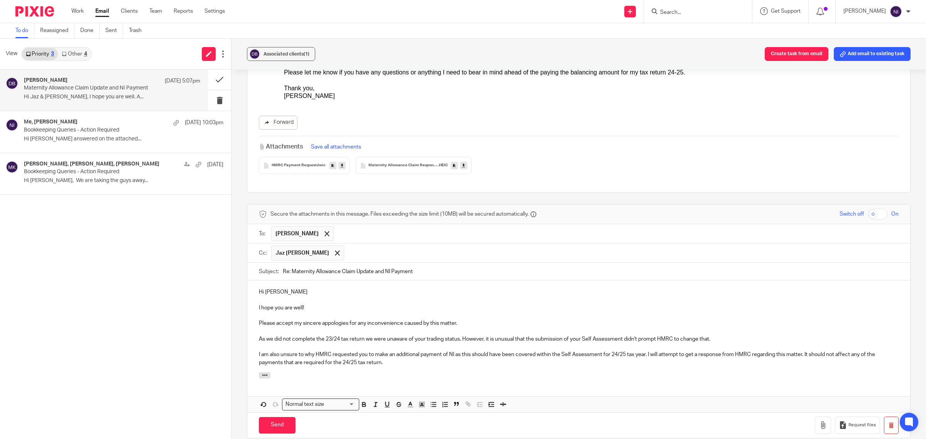
scroll to position [156, 0]
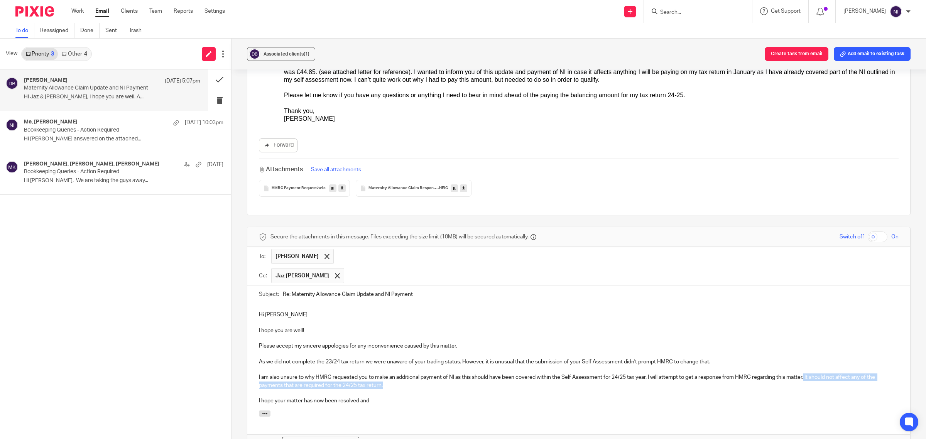
drag, startPoint x: 427, startPoint y: 389, endPoint x: 805, endPoint y: 381, distance: 377.6
click at [805, 381] on p "I am also unsure to why HMRC requested you to make an additional payment of NI …" at bounding box center [579, 382] width 640 height 16
drag, startPoint x: 393, startPoint y: 402, endPoint x: 247, endPoint y: 313, distance: 171.0
click at [247, 313] on div "Hi Danielle I hope you are well! Please accept my sincere appologies for any in…" at bounding box center [578, 356] width 663 height 107
copy div "Hi Danielle I hope you are well! Please accept my sincere appologies for any in…"
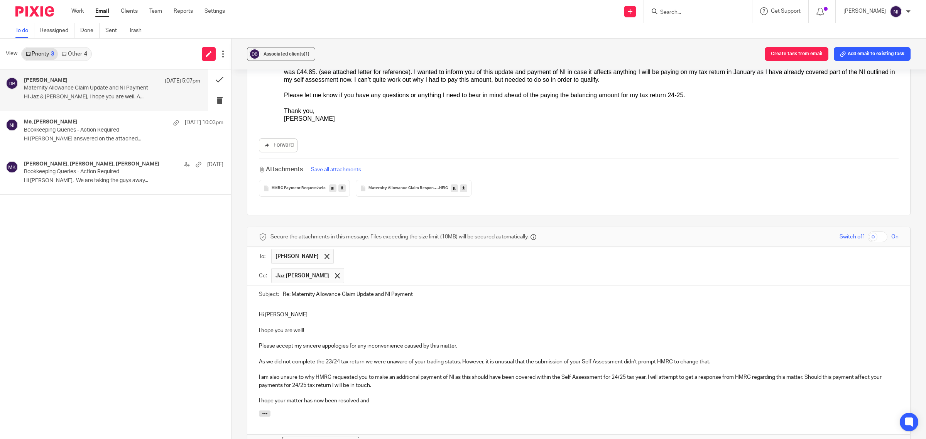
click at [350, 394] on p at bounding box center [579, 394] width 640 height 8
drag, startPoint x: 401, startPoint y: 406, endPoint x: 239, endPoint y: 319, distance: 183.3
click at [239, 319] on div "Associated clients (1) Create task from email Add email to existing task Matern…" at bounding box center [579, 239] width 695 height 401
click at [232, 313] on div "Associated clients (1) Create task from email Add email to existing task Matern…" at bounding box center [579, 239] width 695 height 401
drag, startPoint x: 373, startPoint y: 404, endPoint x: 239, endPoint y: 318, distance: 159.7
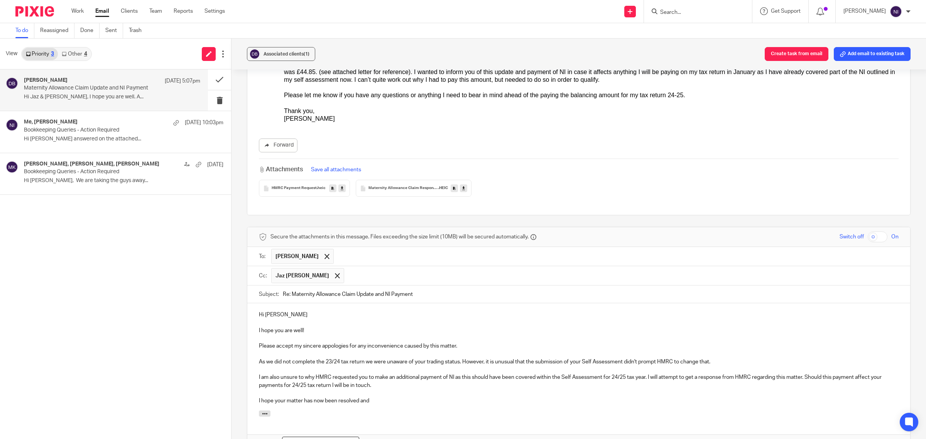
click at [239, 318] on div "Associated clients (1) Create task from email Add email to existing task Matern…" at bounding box center [579, 239] width 695 height 401
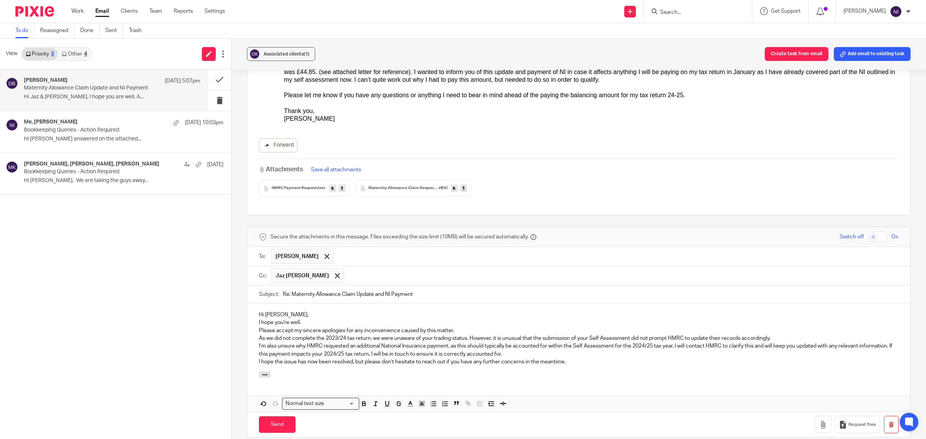
click at [250, 323] on div "Hi Danielle, I hope you're well. Please accept my sincere apologies for any inc…" at bounding box center [578, 337] width 663 height 68
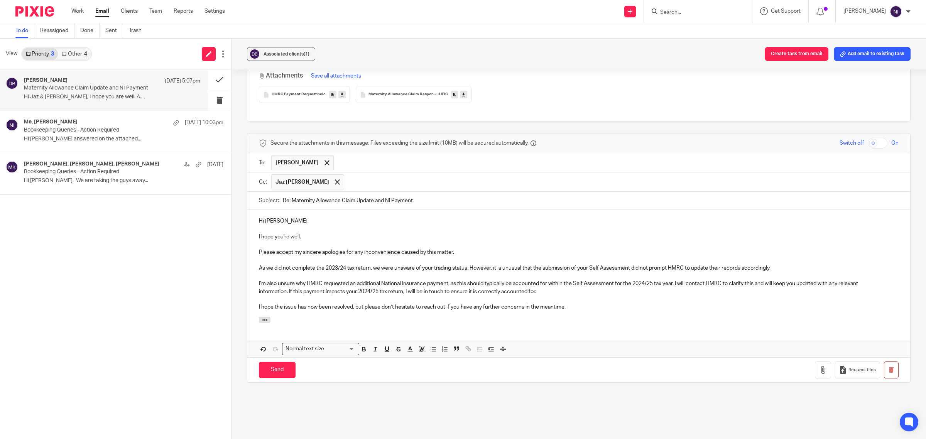
scroll to position [252, 0]
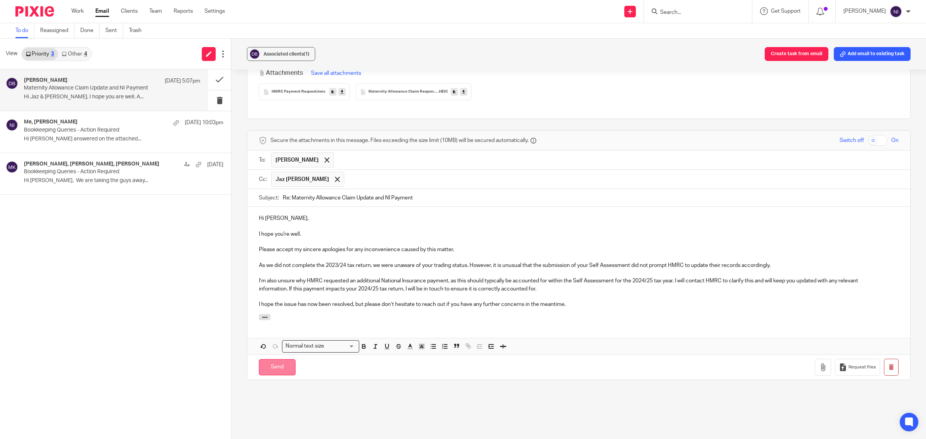
click at [276, 364] on input "Send" at bounding box center [277, 367] width 37 height 17
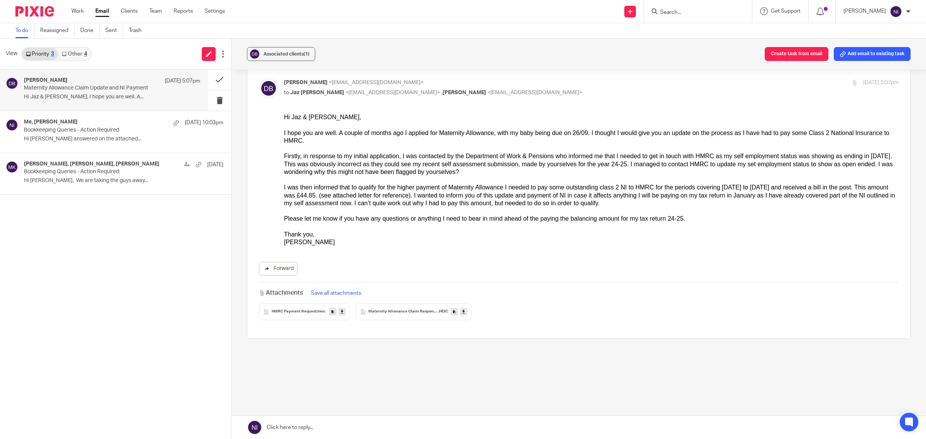
scroll to position [0, 0]
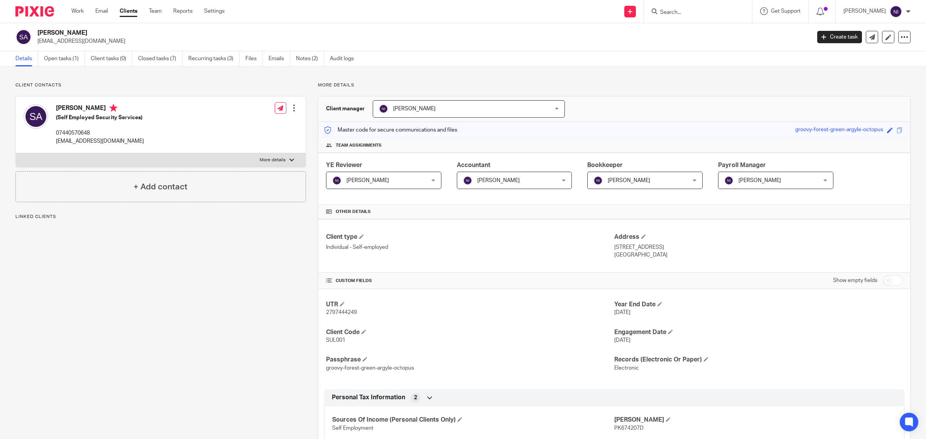
click at [265, 157] on label "More details" at bounding box center [161, 160] width 290 height 14
click at [16, 153] on input "More details" at bounding box center [15, 153] width 0 height 0
checkbox input "true"
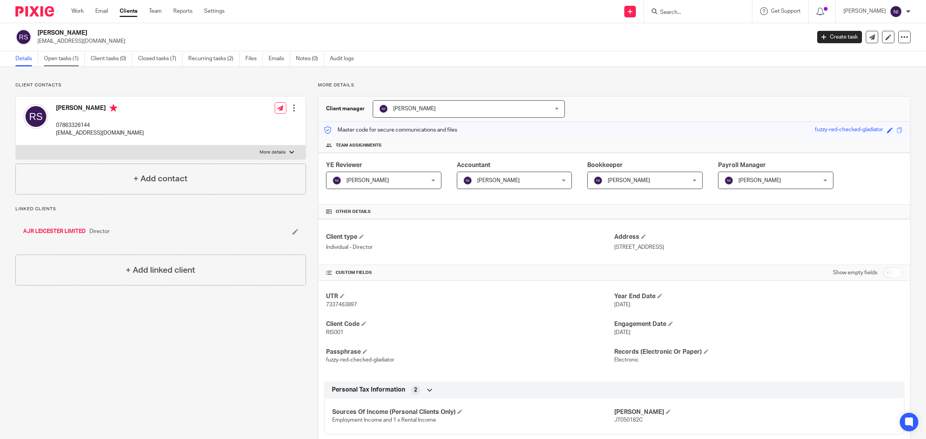
click at [74, 54] on link "Open tasks (1)" at bounding box center [64, 58] width 41 height 15
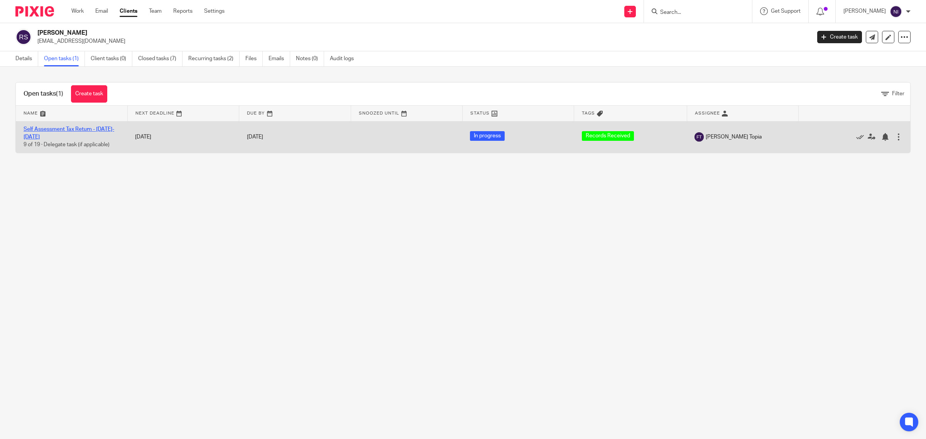
click at [94, 127] on link "Self Assessment Tax Return - [DATE]-[DATE]" at bounding box center [69, 133] width 91 height 13
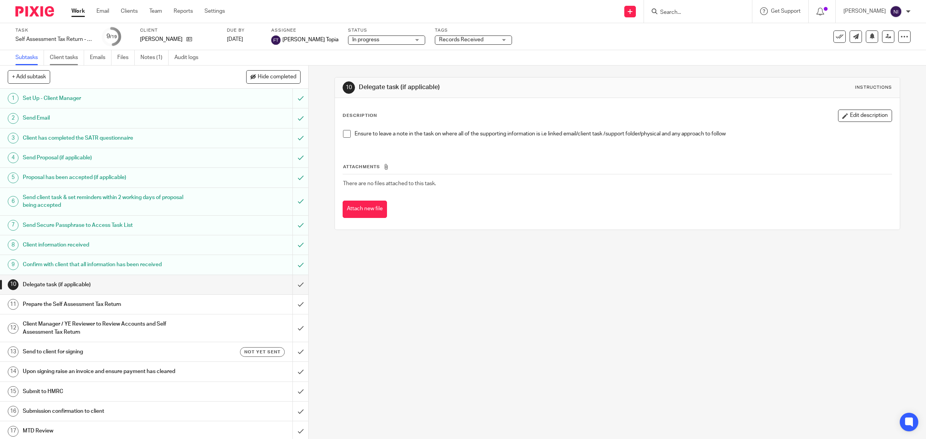
click at [80, 61] on link "Client tasks" at bounding box center [67, 57] width 34 height 15
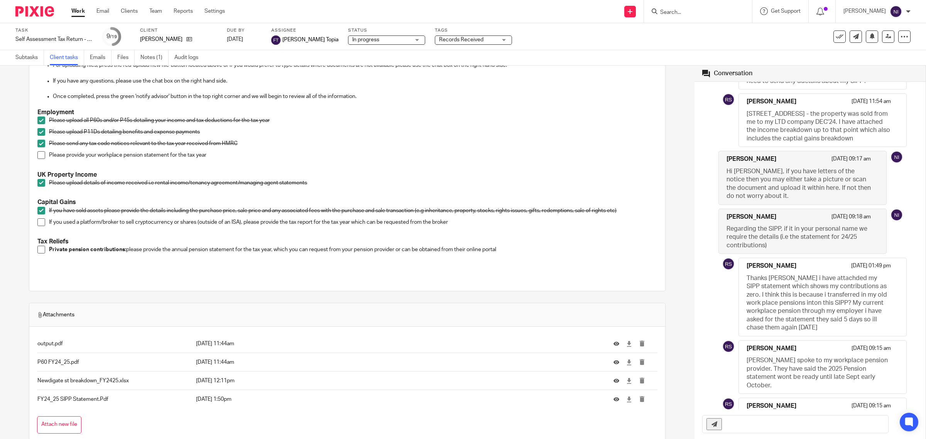
scroll to position [97, 0]
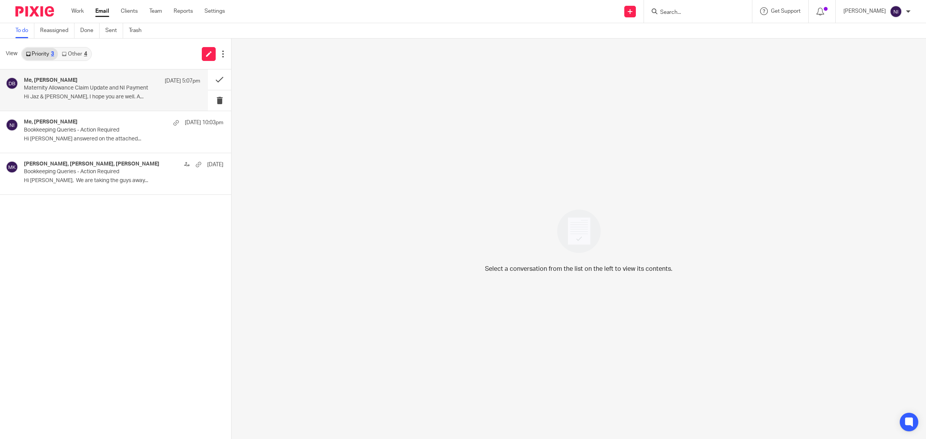
click at [190, 87] on div "Me, [PERSON_NAME] [DATE] 5:07pm Maternity Allowance Claim Update and NI Payment…" at bounding box center [112, 90] width 176 height 26
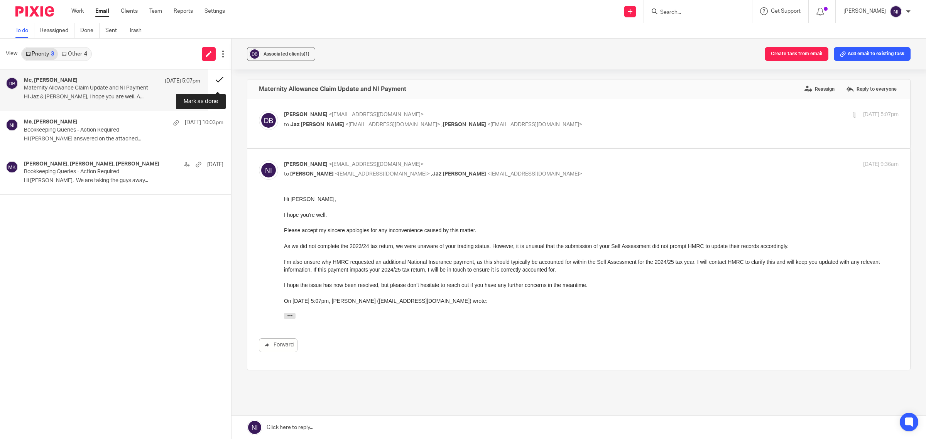
click at [215, 78] on button at bounding box center [219, 79] width 23 height 20
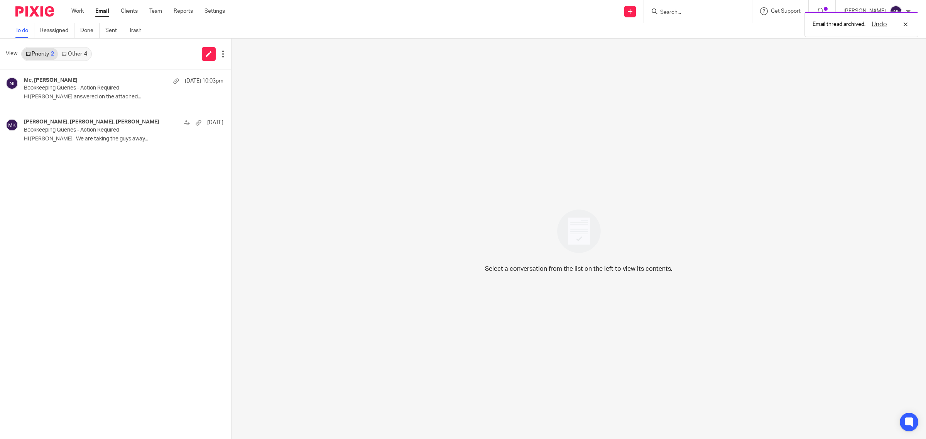
click at [80, 55] on link "Other 4" at bounding box center [74, 54] width 33 height 12
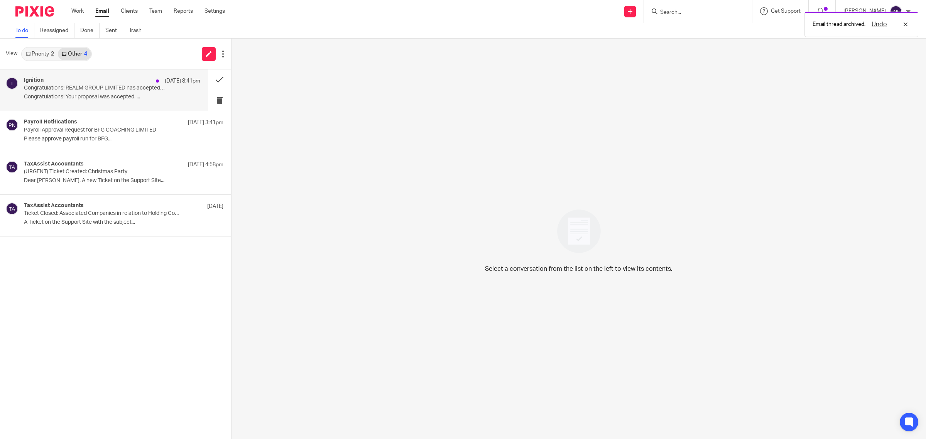
click at [101, 99] on p "Congratulations! Your proposal was accepted. ..." at bounding box center [112, 97] width 176 height 7
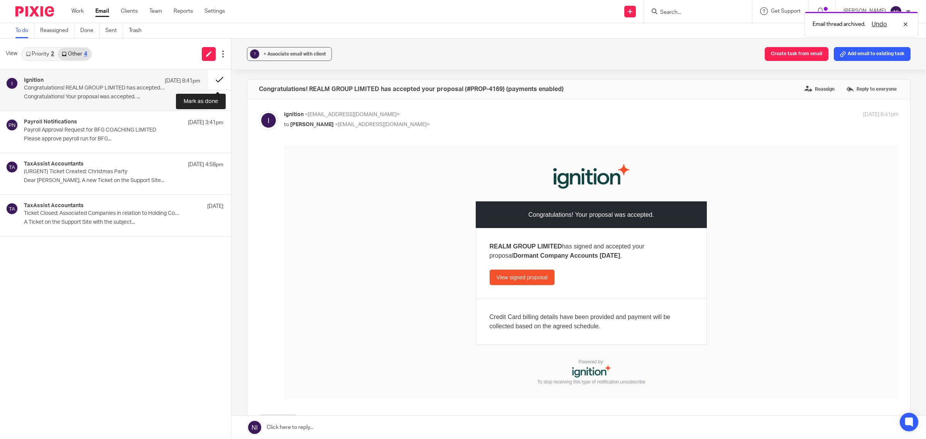
click at [225, 80] on button at bounding box center [219, 79] width 23 height 20
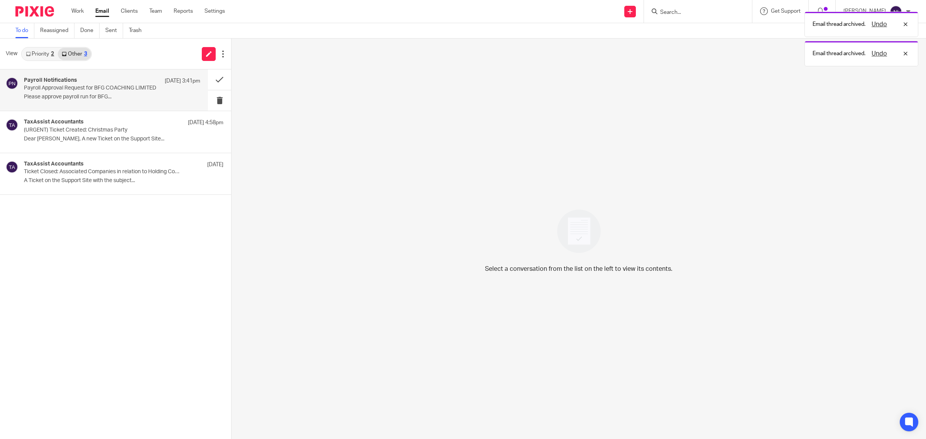
click at [124, 103] on div "Payroll Notifications 17 Sep 3:41pm Payroll Approval Request for BFG COACHING L…" at bounding box center [104, 89] width 208 height 41
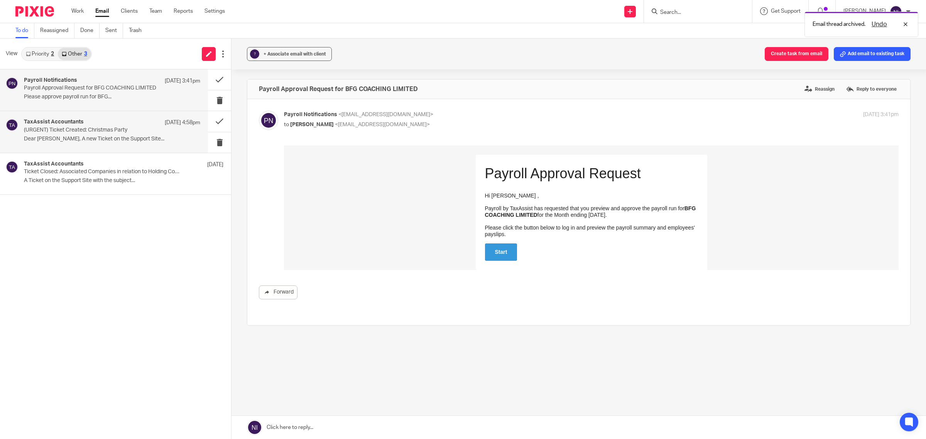
click at [97, 133] on p "(URGENT) Ticket Created: Christmas Party" at bounding box center [94, 130] width 141 height 7
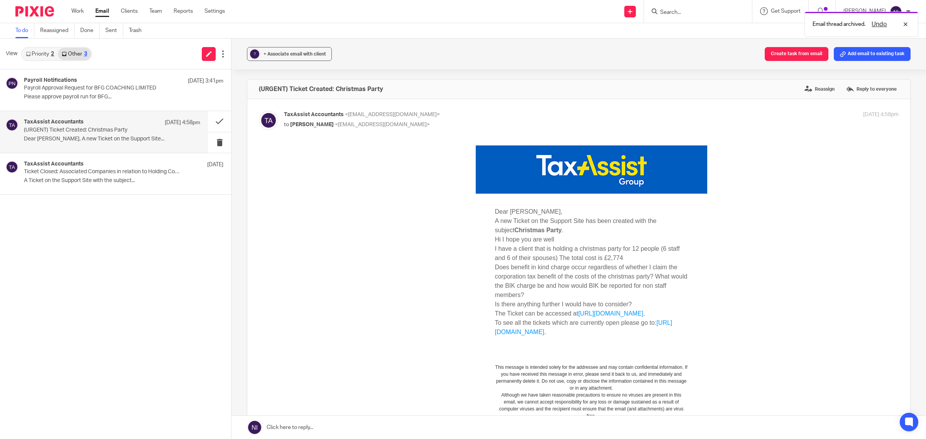
click at [47, 58] on link "Priority 2" at bounding box center [40, 54] width 36 height 12
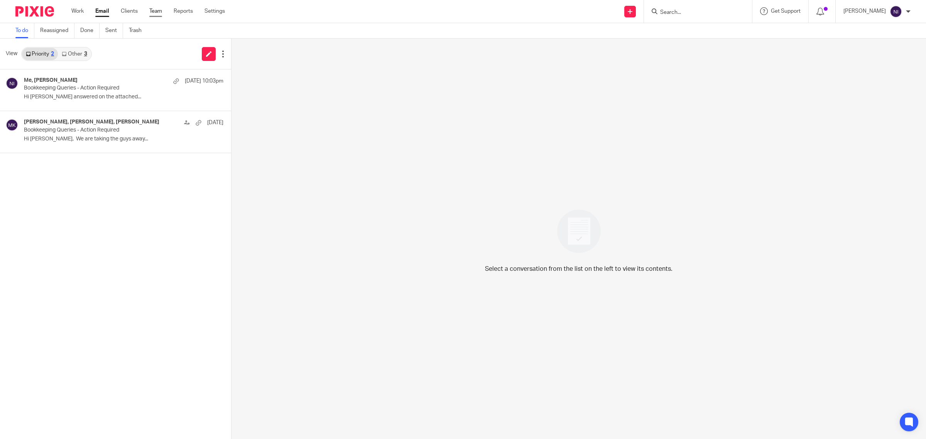
click at [159, 11] on link "Team" at bounding box center [155, 11] width 13 height 8
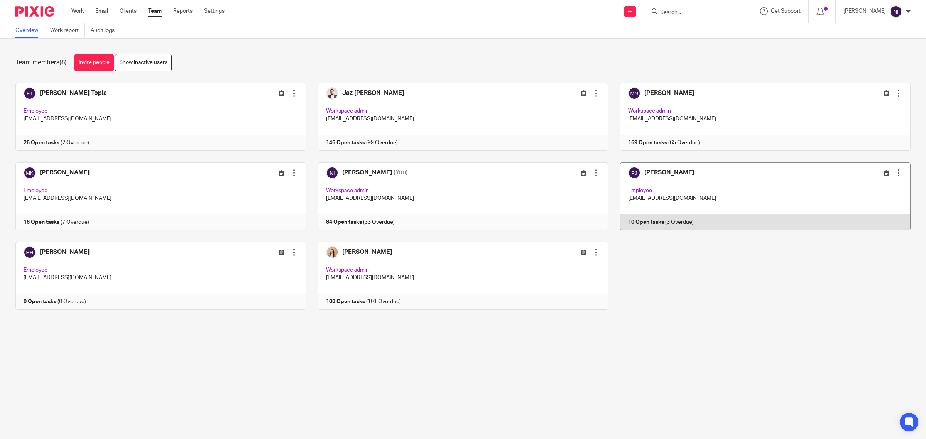
click at [644, 173] on link at bounding box center [759, 197] width 303 height 68
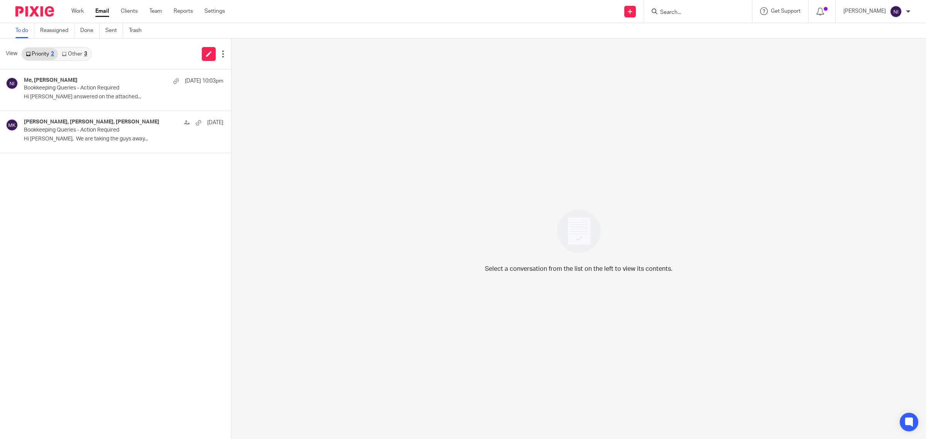
click at [70, 53] on link "Other 3" at bounding box center [74, 54] width 33 height 12
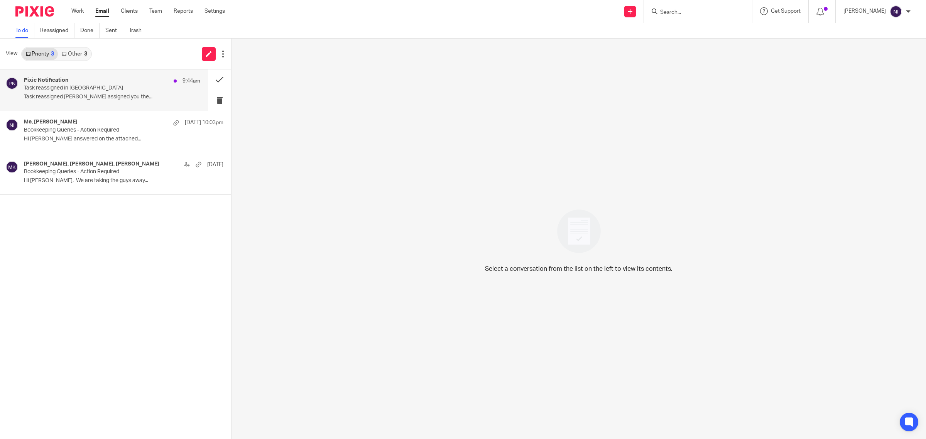
click at [113, 93] on div "Pixie Notification 9:44am Task reassigned in Pixie Task reassigned Punit Joshi …" at bounding box center [112, 90] width 176 height 26
click at [87, 86] on p "Task reassigned in Pixie" at bounding box center [94, 88] width 141 height 7
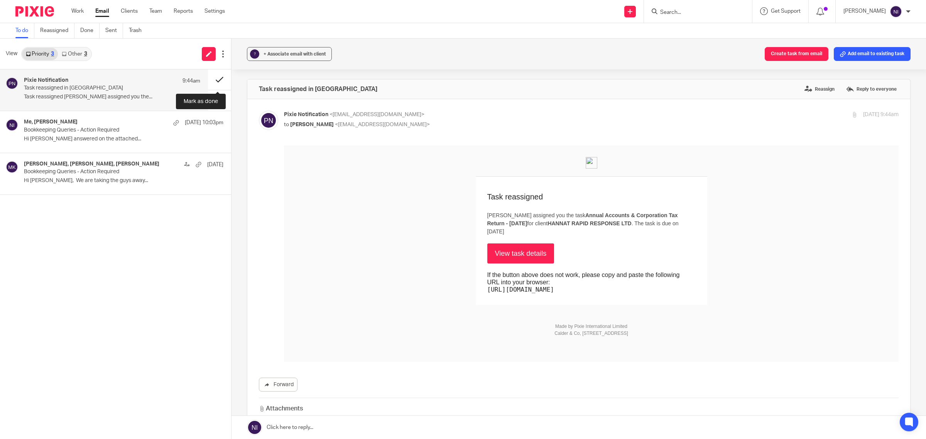
click at [211, 78] on button at bounding box center [219, 79] width 23 height 20
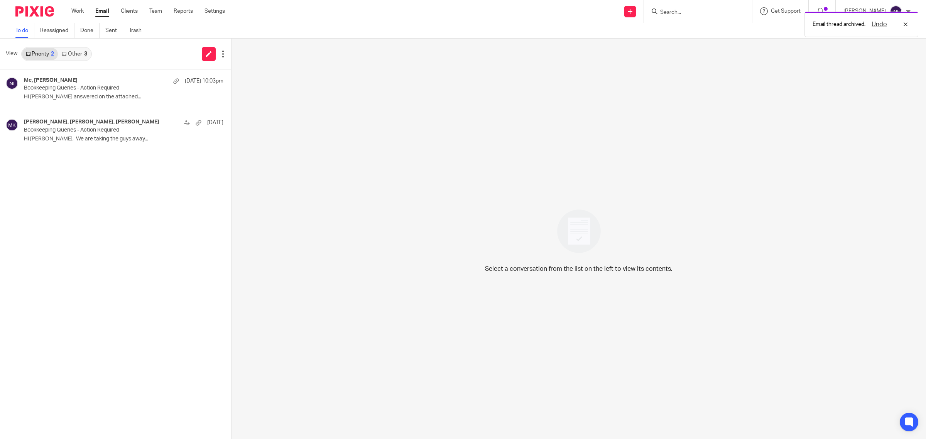
click at [68, 56] on link "Other 3" at bounding box center [74, 54] width 33 height 12
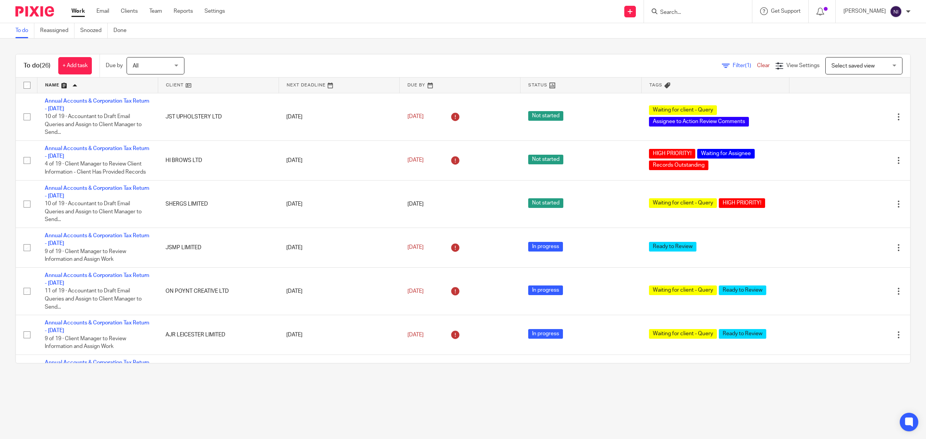
click at [49, 87] on link at bounding box center [97, 85] width 120 height 15
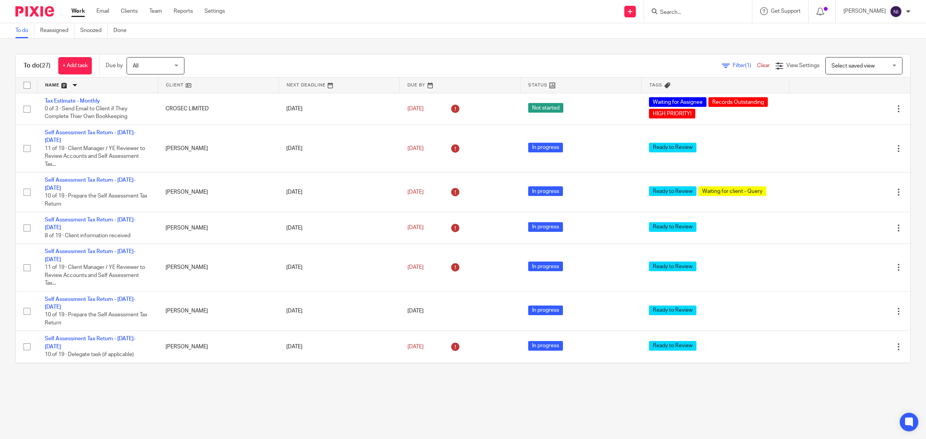
click at [49, 81] on link at bounding box center [97, 85] width 120 height 15
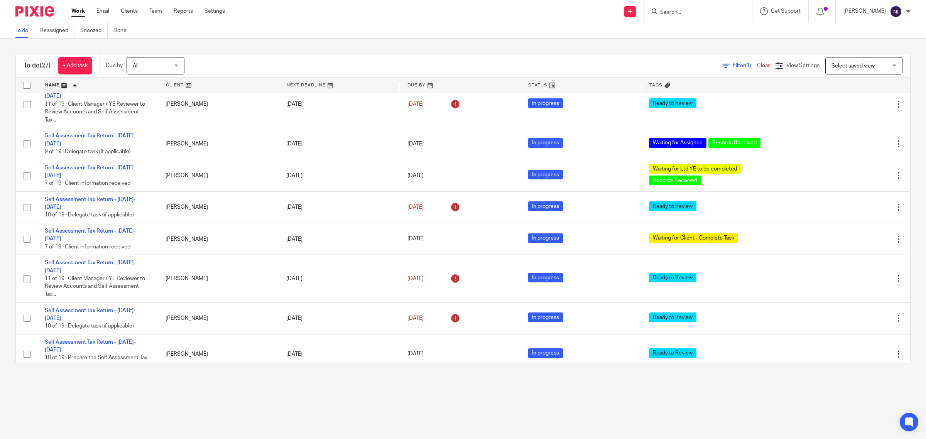
scroll to position [579, 0]
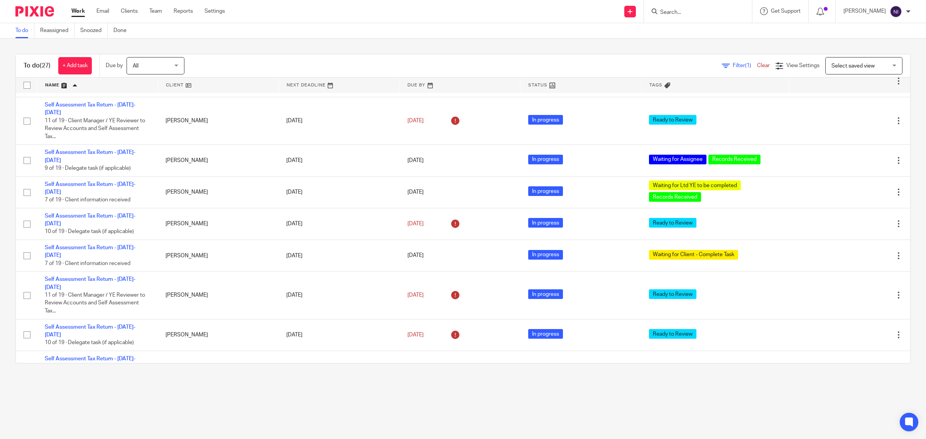
click at [745, 64] on span "(1)" at bounding box center [748, 65] width 6 height 5
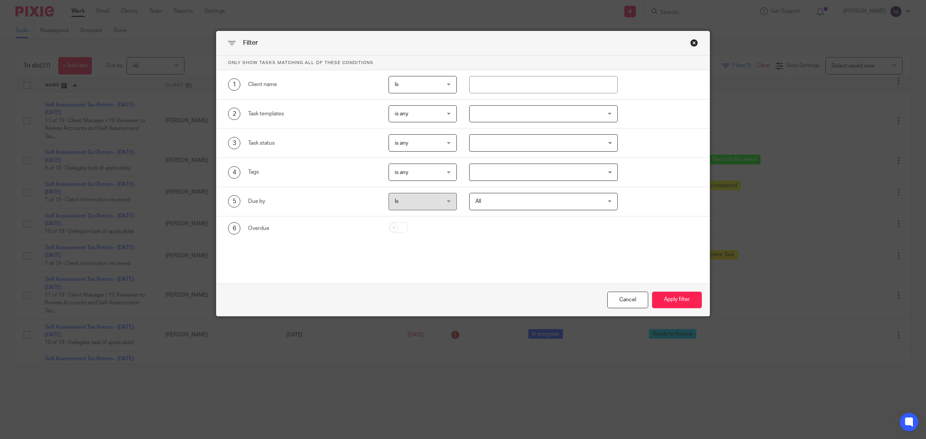
click at [521, 114] on div at bounding box center [543, 113] width 149 height 17
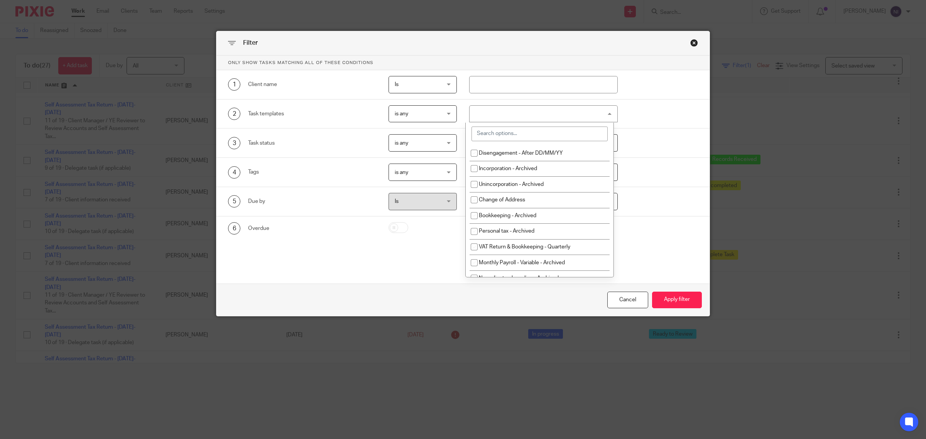
click at [524, 134] on input "search" at bounding box center [540, 134] width 136 height 15
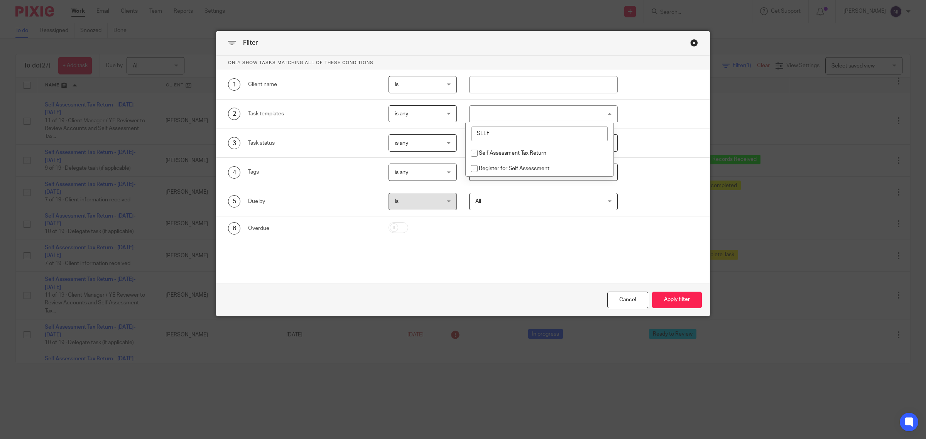
type input "SELF"
click at [524, 152] on span "Self Assessment Tax Return" at bounding box center [513, 153] width 68 height 5
checkbox input "true"
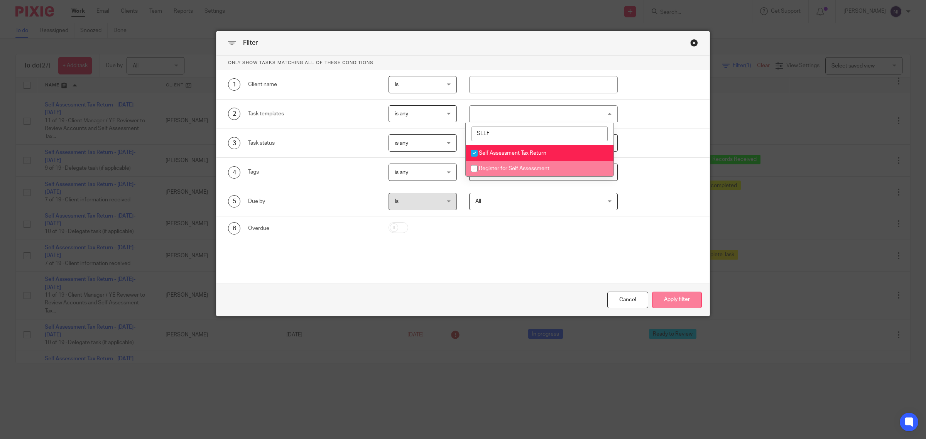
click at [661, 292] on button "Apply filter" at bounding box center [677, 300] width 50 height 17
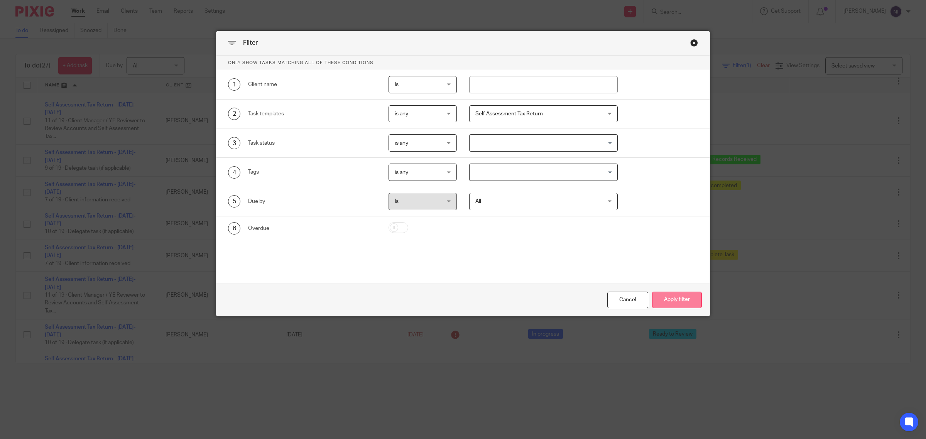
click at [661, 295] on button "Apply filter" at bounding box center [677, 300] width 50 height 17
click at [663, 302] on button "Apply filter" at bounding box center [677, 300] width 50 height 17
click at [657, 298] on button "Apply filter" at bounding box center [677, 300] width 50 height 17
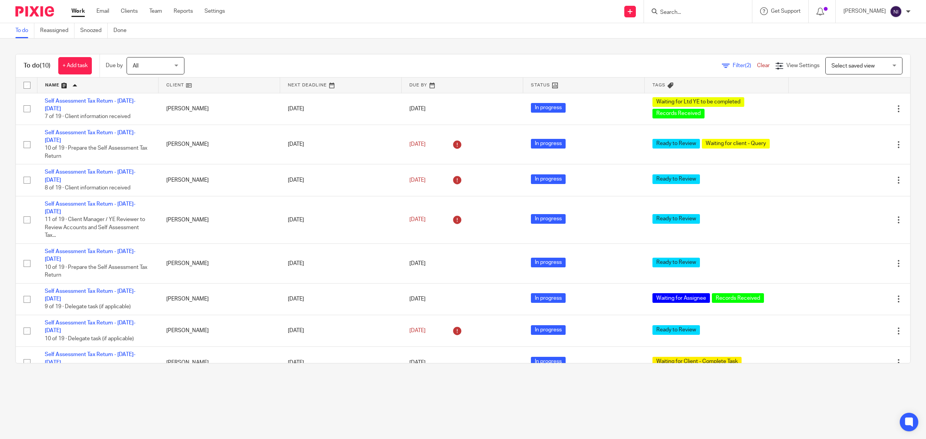
click at [403, 83] on link at bounding box center [462, 85] width 121 height 15
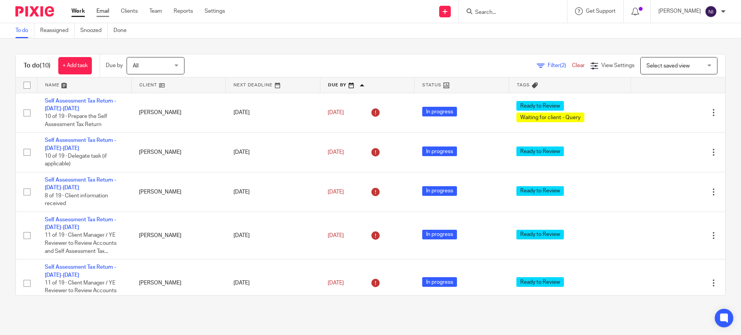
drag, startPoint x: 108, startPoint y: 11, endPoint x: 119, endPoint y: 2, distance: 14.2
click at [108, 11] on link "Email" at bounding box center [103, 11] width 13 height 8
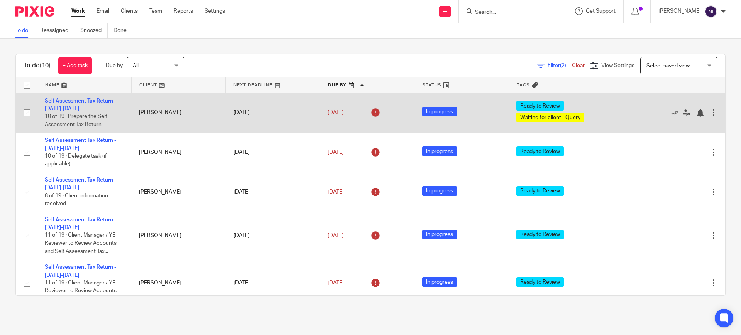
click at [73, 98] on link "Self Assessment Tax Return - [DATE]-[DATE]" at bounding box center [80, 104] width 71 height 13
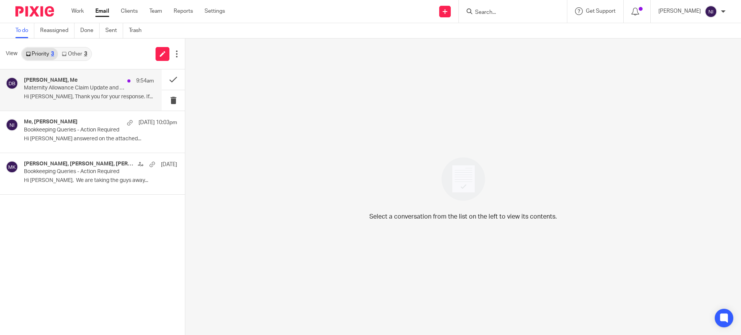
click at [120, 91] on div "Danielle Bansal, Me 9:54am Maternity Allowance Claim Update and NI Payment Hi N…" at bounding box center [89, 90] width 130 height 26
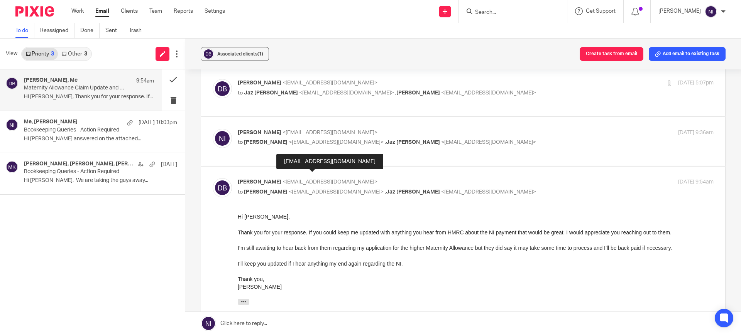
scroll to position [48, 0]
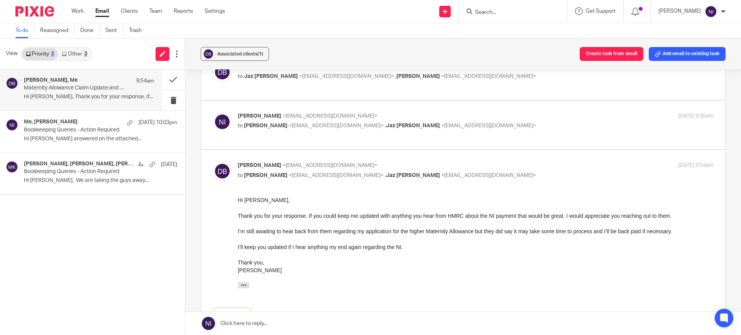
click at [513, 10] on input "Search" at bounding box center [508, 12] width 69 height 7
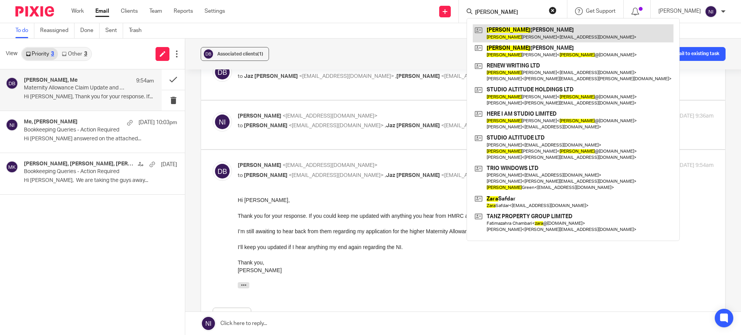
type input "LARA"
click at [535, 34] on link at bounding box center [573, 33] width 201 height 18
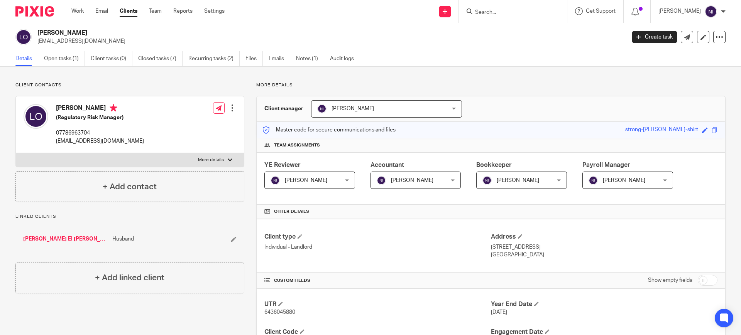
click at [507, 15] on input "Search" at bounding box center [508, 12] width 69 height 7
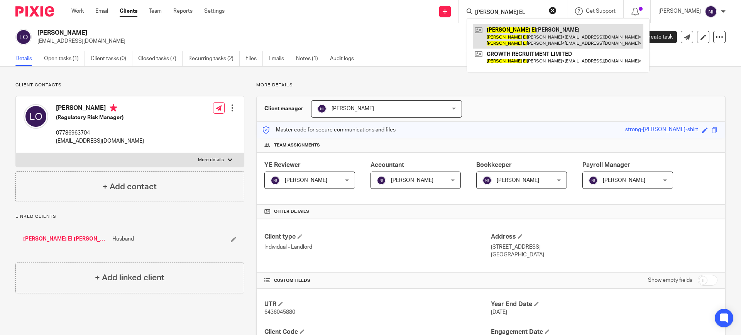
type input "[PERSON_NAME] EL"
click at [511, 37] on link at bounding box center [558, 36] width 171 height 24
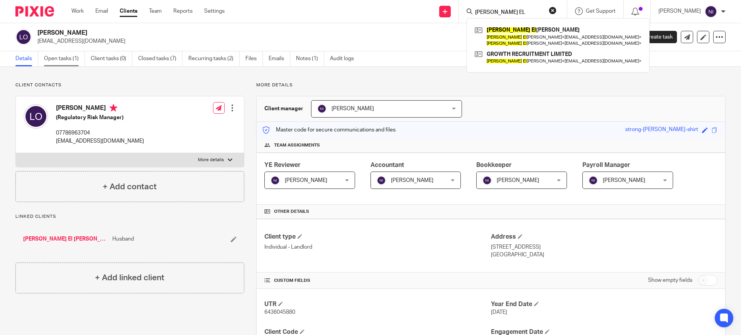
click at [65, 61] on link "Open tasks (1)" at bounding box center [64, 58] width 41 height 15
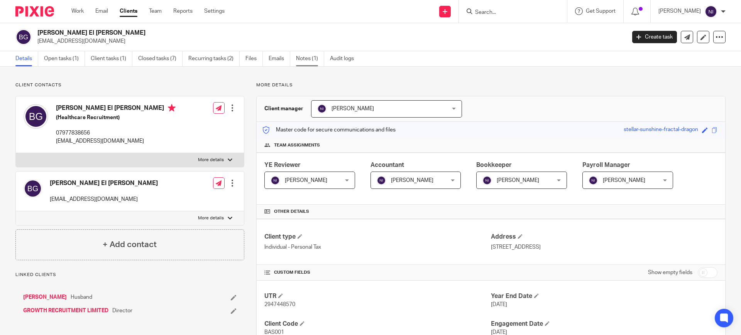
click at [304, 59] on link "Notes (1)" at bounding box center [310, 58] width 28 height 15
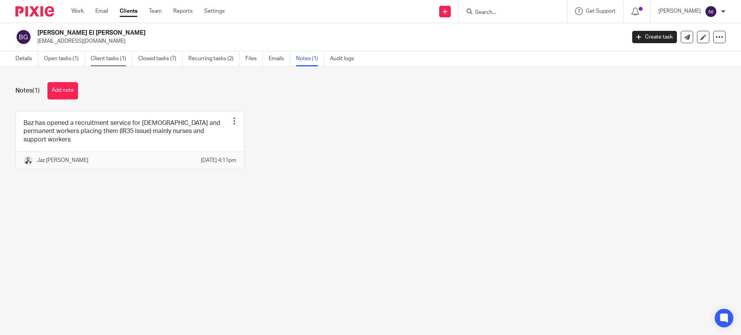
click at [92, 59] on link "Client tasks (1)" at bounding box center [112, 58] width 42 height 15
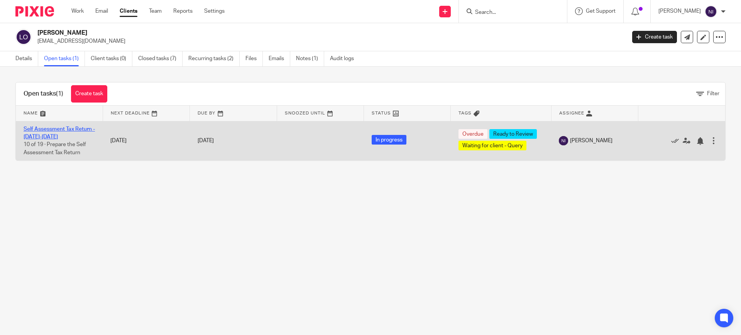
click at [55, 132] on link "Self Assessment Tax Return - 2024-2025" at bounding box center [59, 133] width 71 height 13
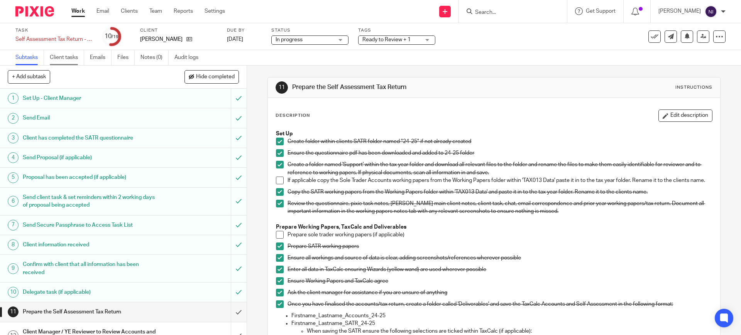
click at [69, 59] on link "Client tasks" at bounding box center [67, 57] width 34 height 15
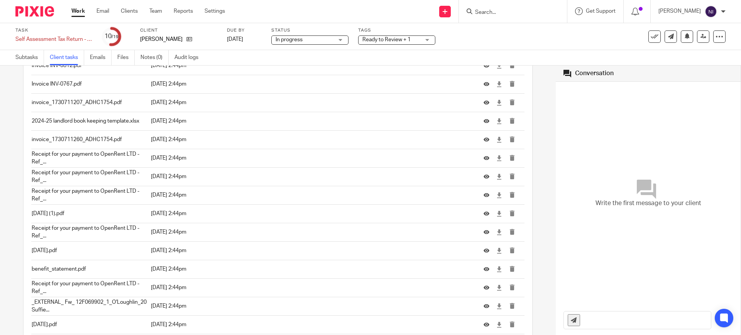
scroll to position [627, 0]
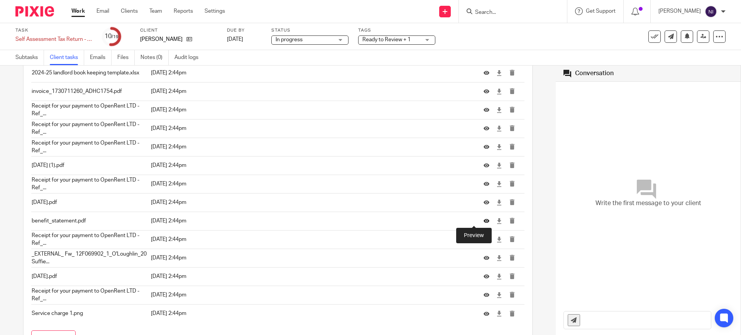
click at [484, 222] on icon at bounding box center [487, 221] width 6 height 6
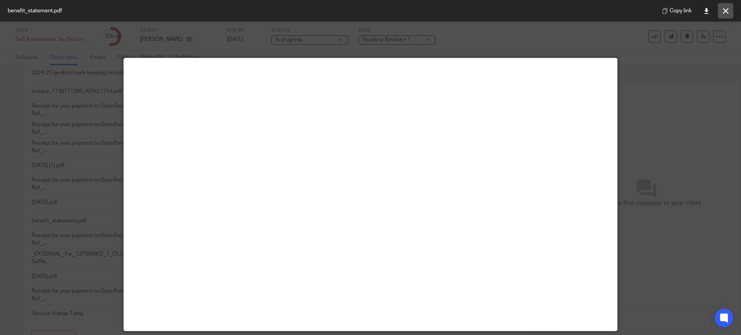
drag, startPoint x: 728, startPoint y: 14, endPoint x: 725, endPoint y: 17, distance: 4.1
click at [728, 14] on button at bounding box center [725, 10] width 15 height 15
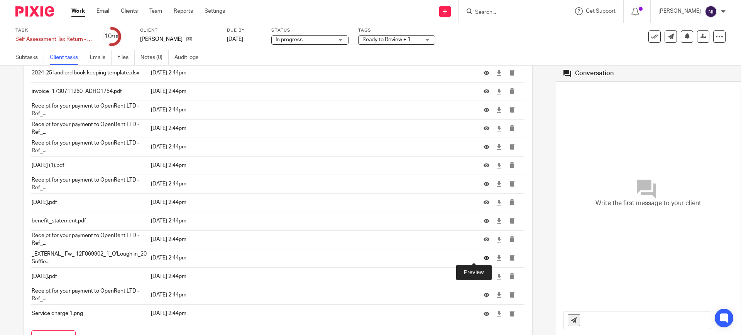
click at [484, 259] on icon at bounding box center [487, 259] width 6 height 6
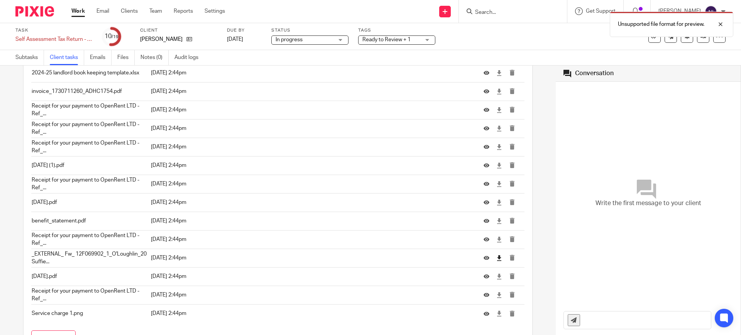
click at [496, 261] on link at bounding box center [499, 258] width 6 height 8
click at [561, 32] on div "Unsupported file format for preview." at bounding box center [552, 22] width 363 height 29
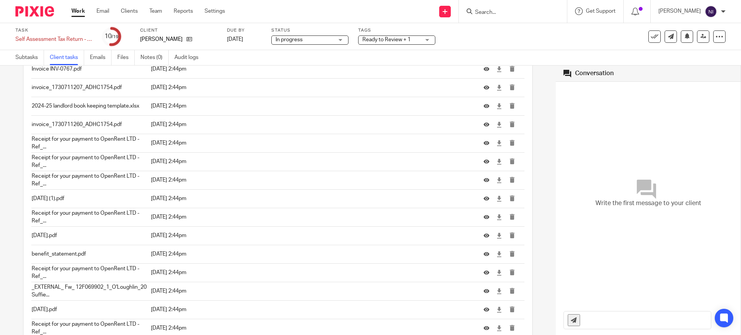
scroll to position [579, 0]
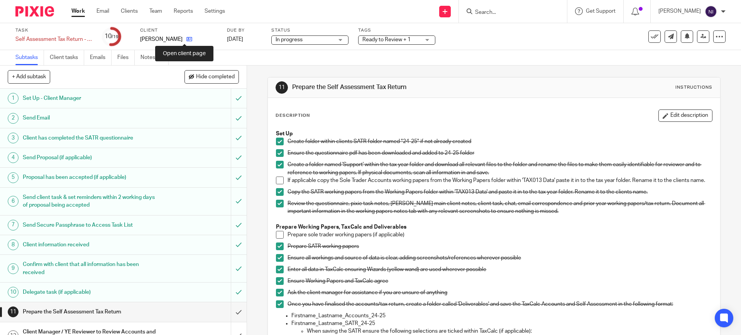
click at [186, 36] on icon at bounding box center [189, 39] width 6 height 6
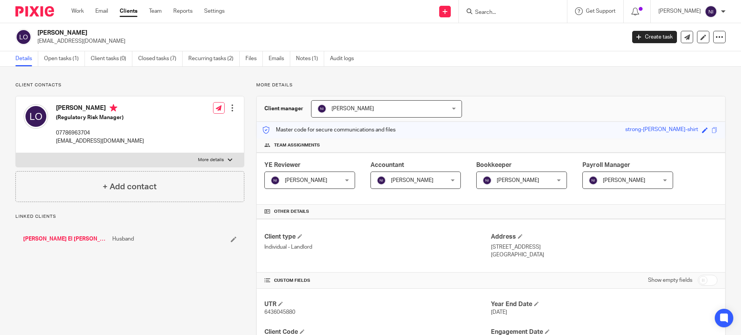
click at [203, 159] on p "More details" at bounding box center [211, 160] width 26 height 6
click at [16, 153] on input "More details" at bounding box center [15, 153] width 0 height 0
checkbox input "true"
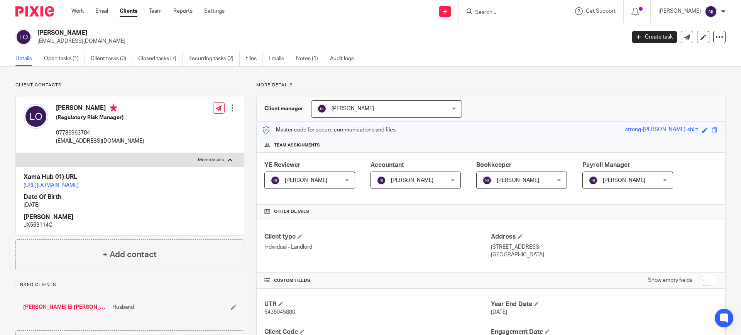
click at [24, 229] on p "JX563114C" at bounding box center [130, 226] width 213 height 8
copy p "JX563114C"
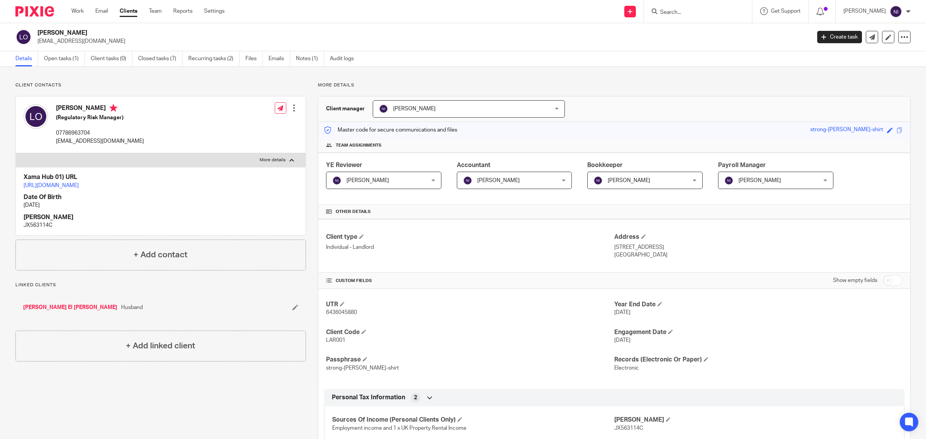
click at [685, 11] on input "Search" at bounding box center [694, 12] width 69 height 7
type input "m"
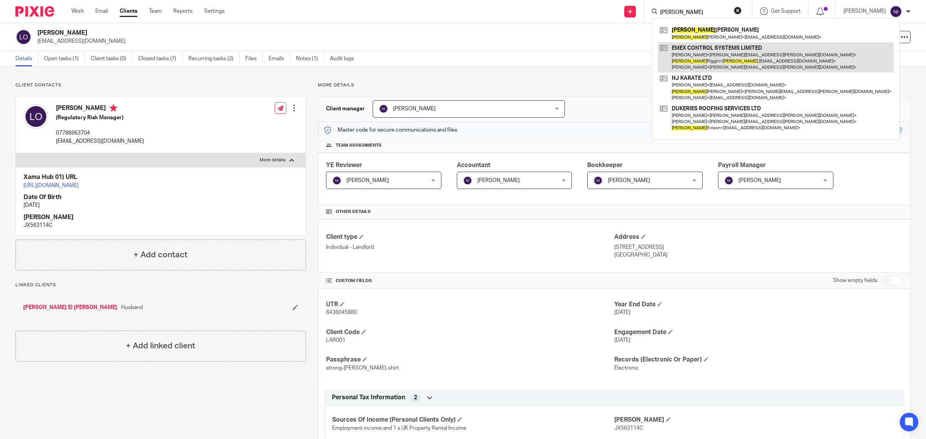
type input "donna"
click at [686, 51] on link at bounding box center [776, 57] width 236 height 30
